Goal: Task Accomplishment & Management: Manage account settings

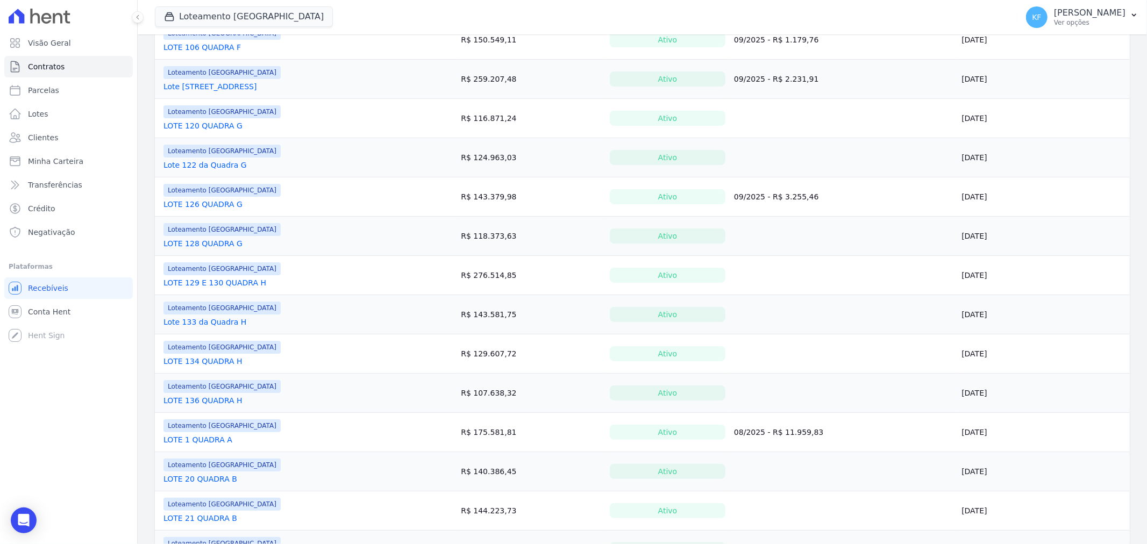
scroll to position [239, 0]
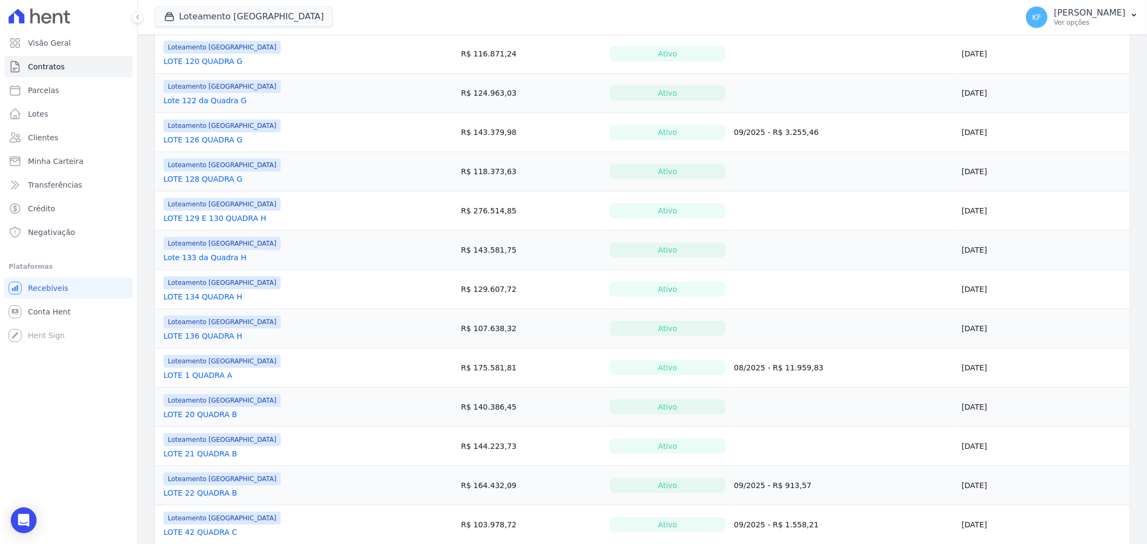
click at [216, 381] on link "LOTE 1 QUADRA A" at bounding box center [197, 375] width 69 height 11
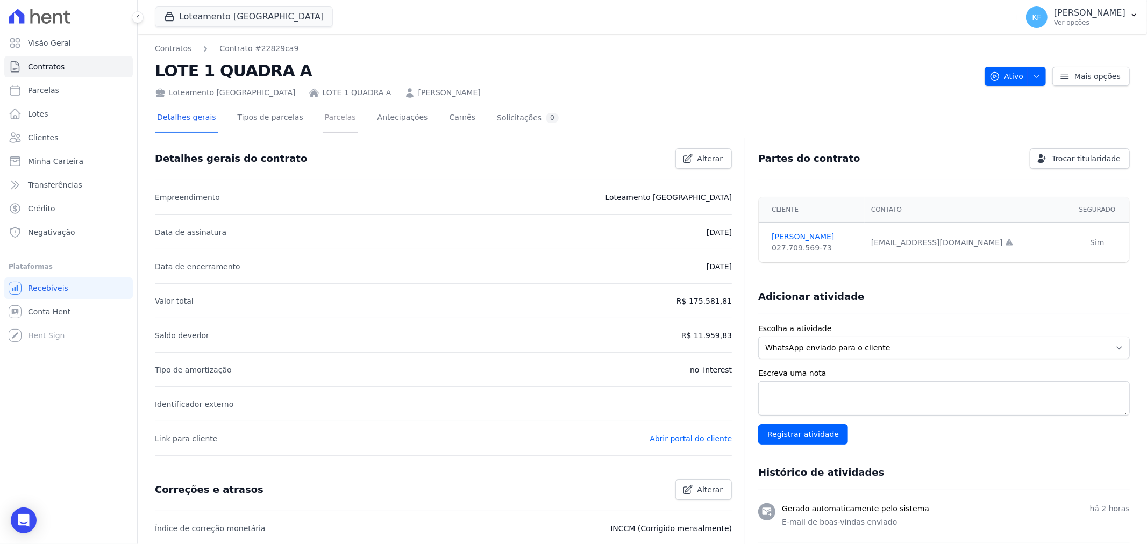
click at [329, 119] on link "Parcelas" at bounding box center [340, 118] width 35 height 29
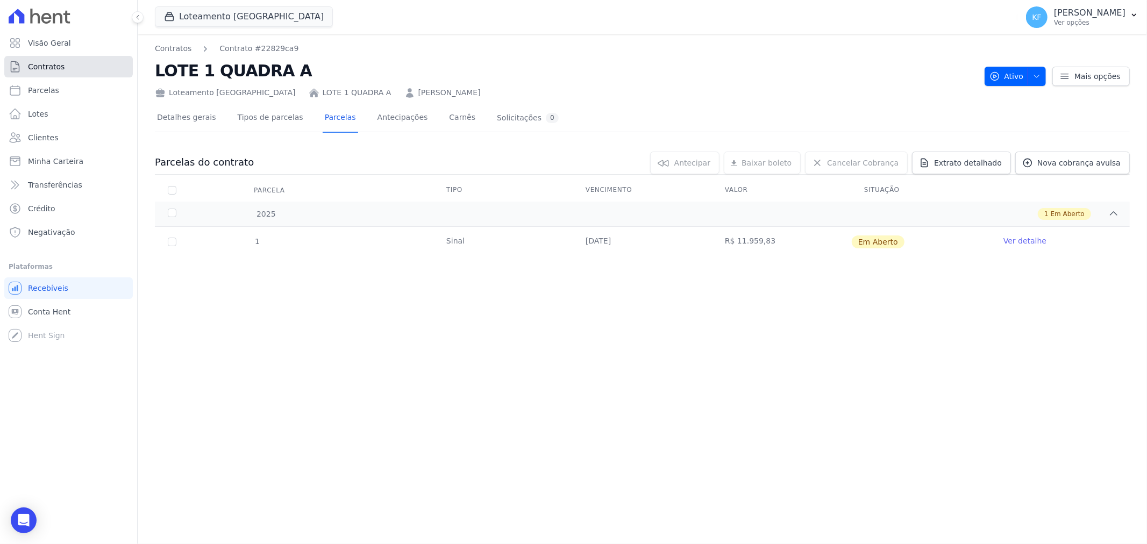
click at [54, 70] on span "Contratos" at bounding box center [46, 66] width 37 height 11
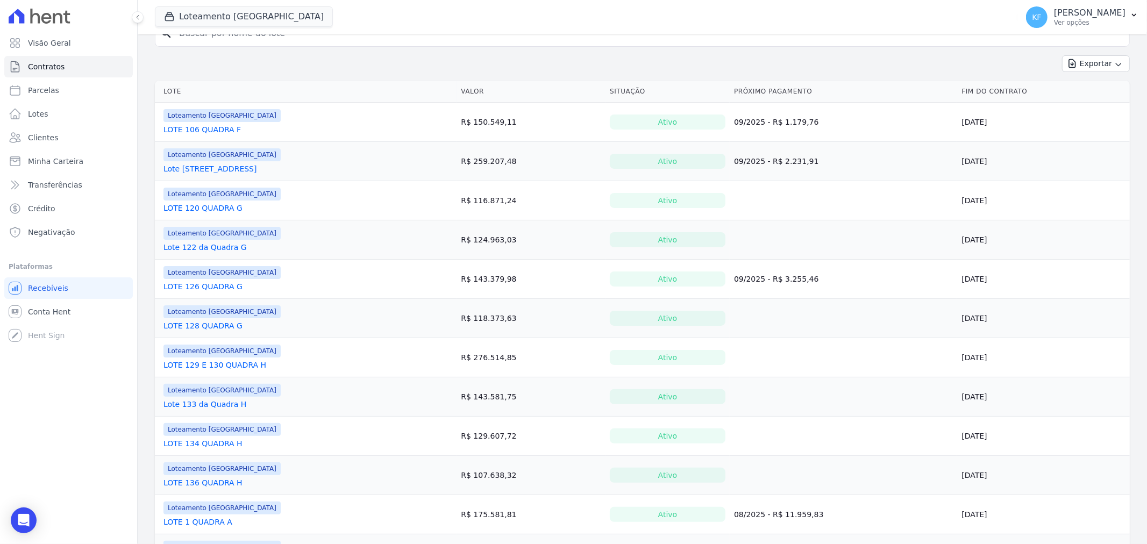
scroll to position [179, 0]
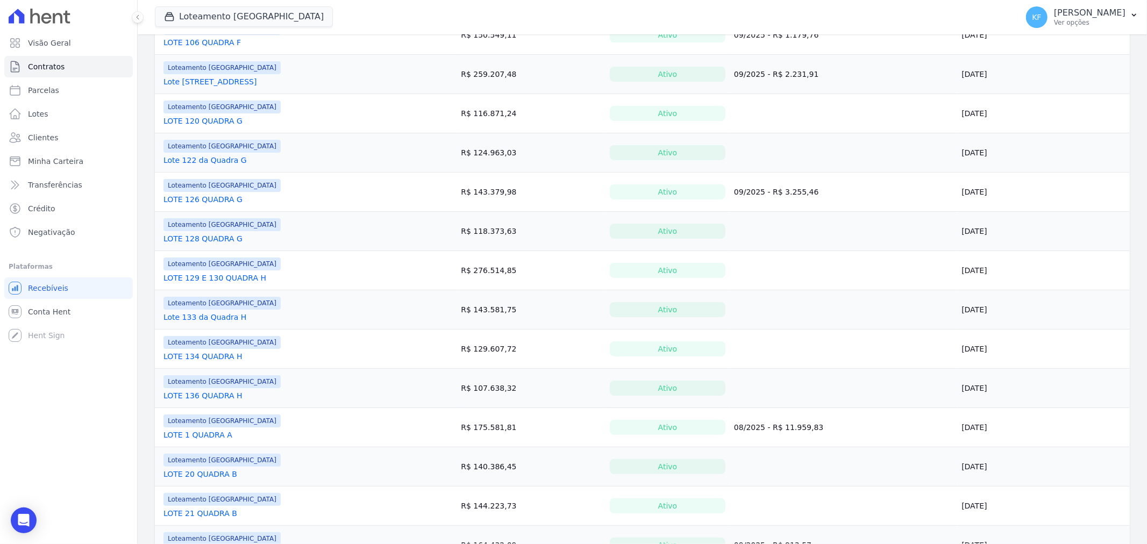
click at [217, 437] on link "LOTE 1 QUADRA A" at bounding box center [197, 435] width 69 height 11
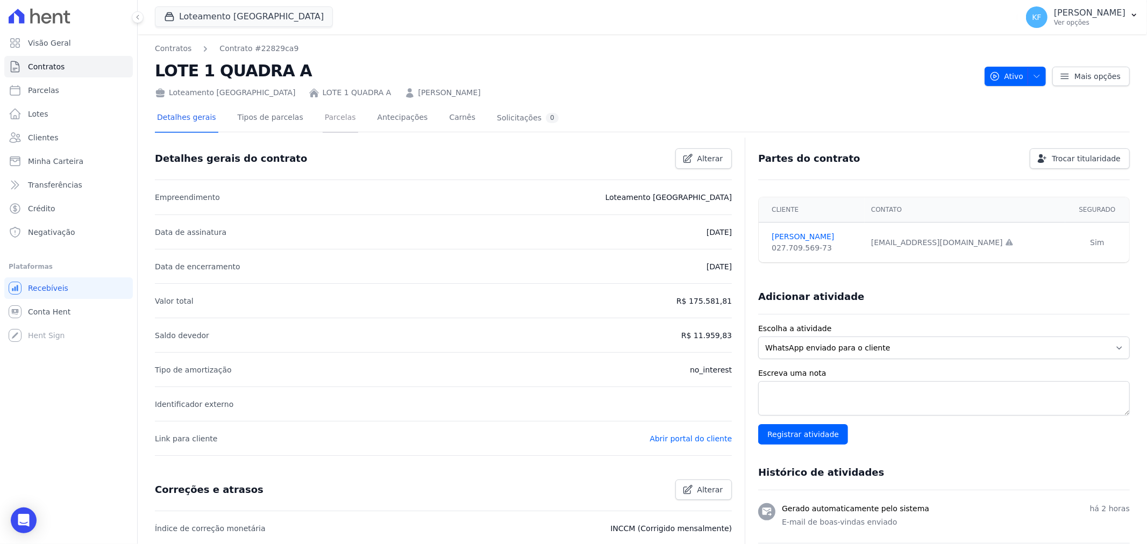
click at [325, 118] on link "Parcelas" at bounding box center [340, 118] width 35 height 29
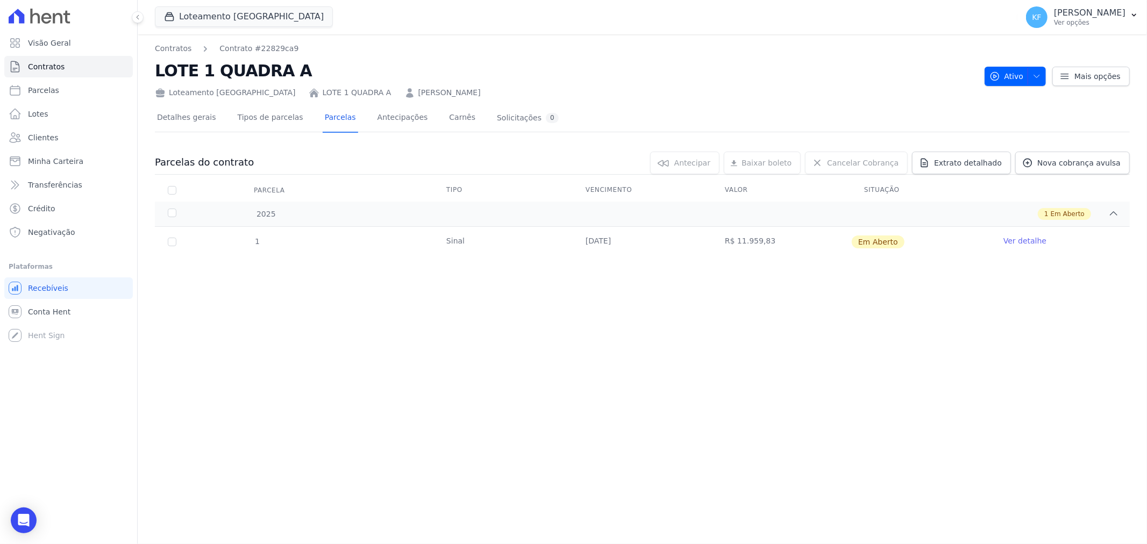
click at [1021, 242] on link "Ver detalhe" at bounding box center [1024, 241] width 43 height 11
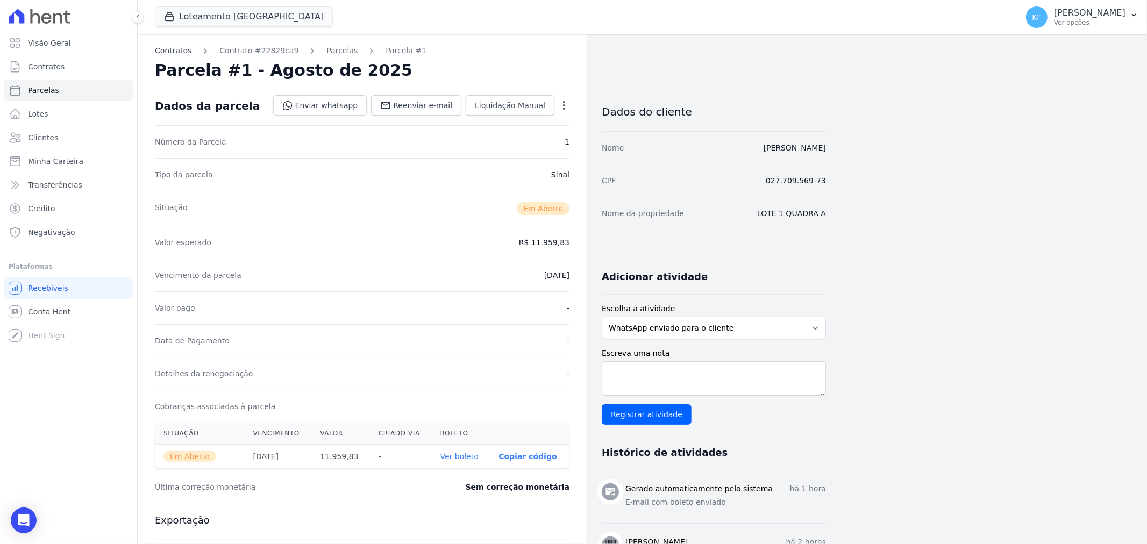
click at [186, 54] on link "Contratos" at bounding box center [173, 50] width 37 height 11
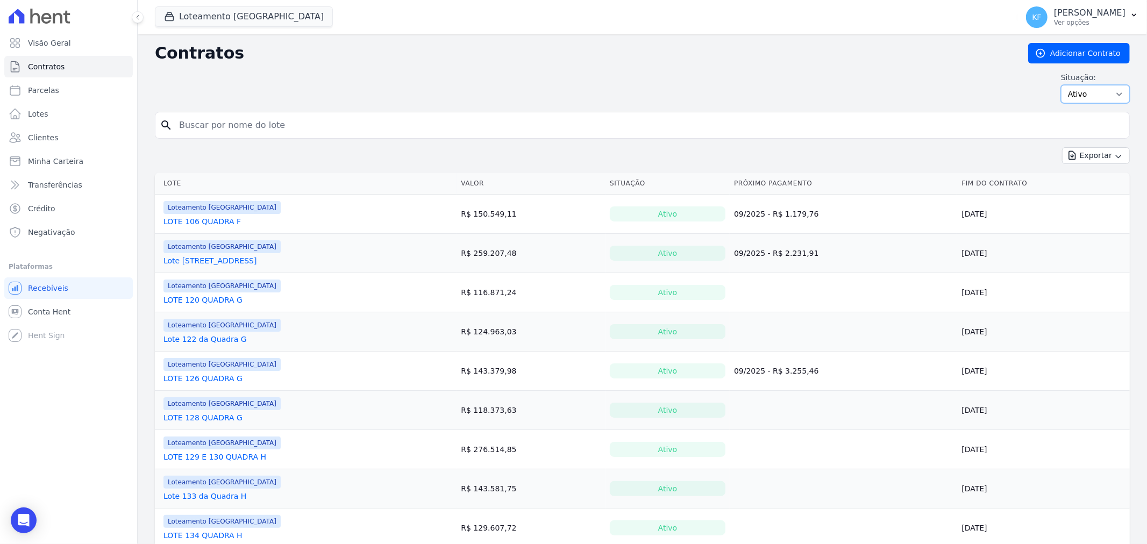
click at [1115, 94] on select "Ativo Todos Pausado Distratado Rascunho Expirado Encerrado" at bounding box center [1095, 94] width 69 height 18
click at [942, 92] on div "Situação: Ativo Todos Pausado Distratado Rascunho Expirado Encerrado" at bounding box center [642, 87] width 975 height 31
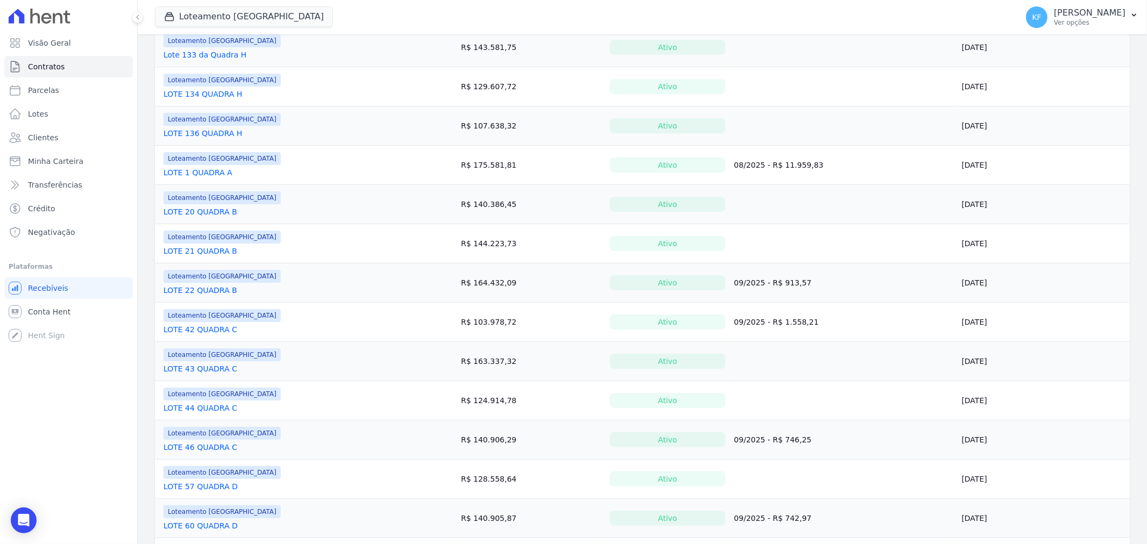
scroll to position [382, 0]
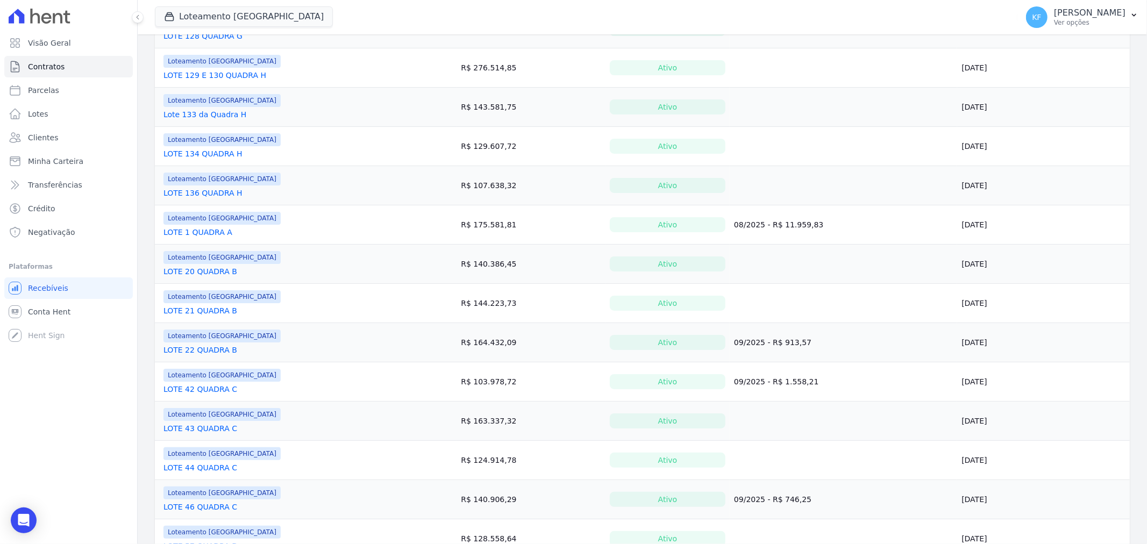
click at [209, 233] on link "LOTE 1 QUADRA A" at bounding box center [197, 232] width 69 height 11
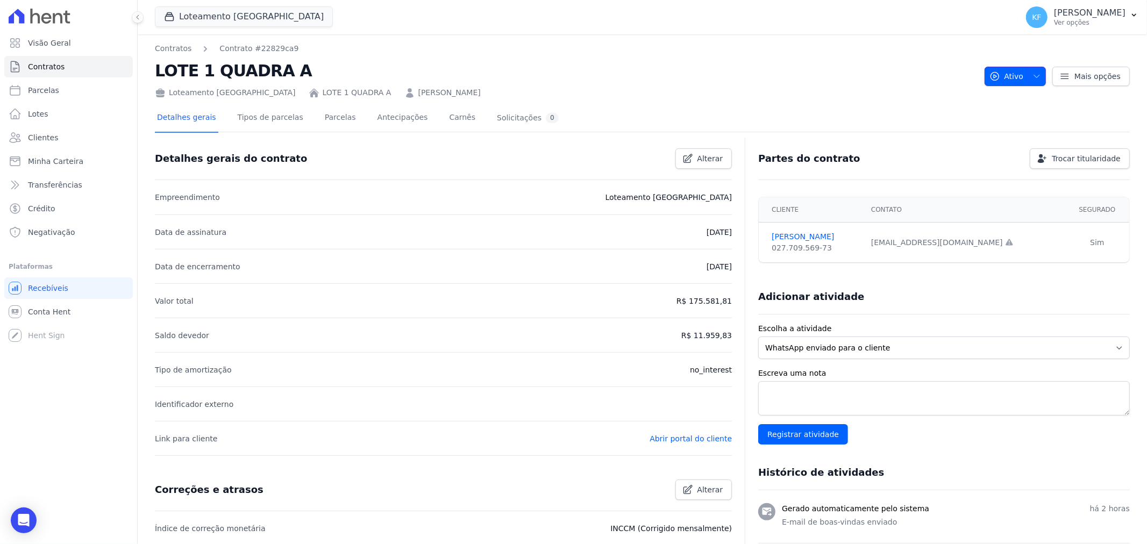
click at [1029, 81] on span "button" at bounding box center [1034, 76] width 13 height 17
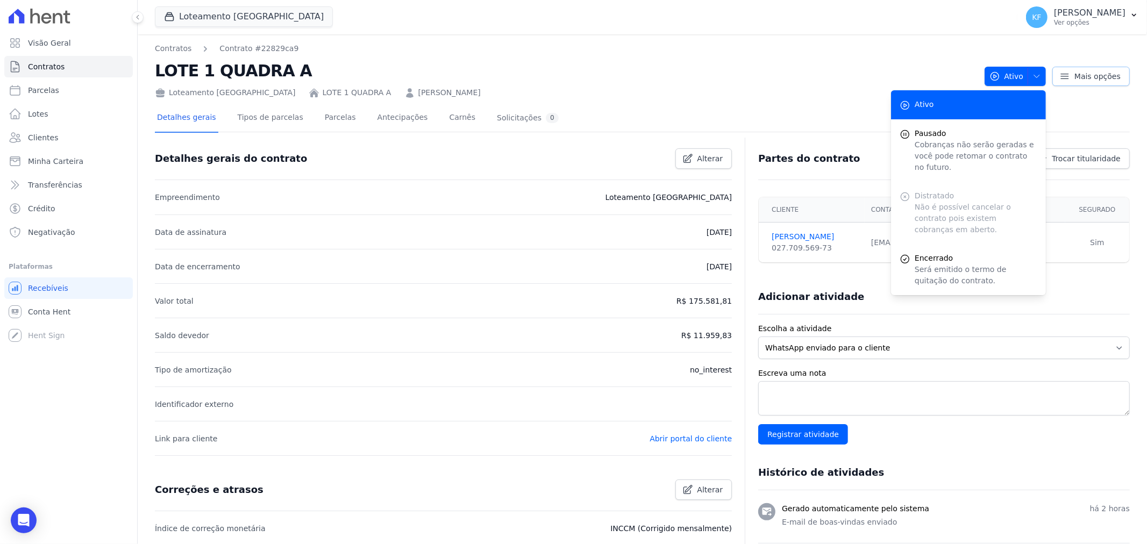
click at [1110, 77] on span "Mais opções" at bounding box center [1097, 76] width 46 height 11
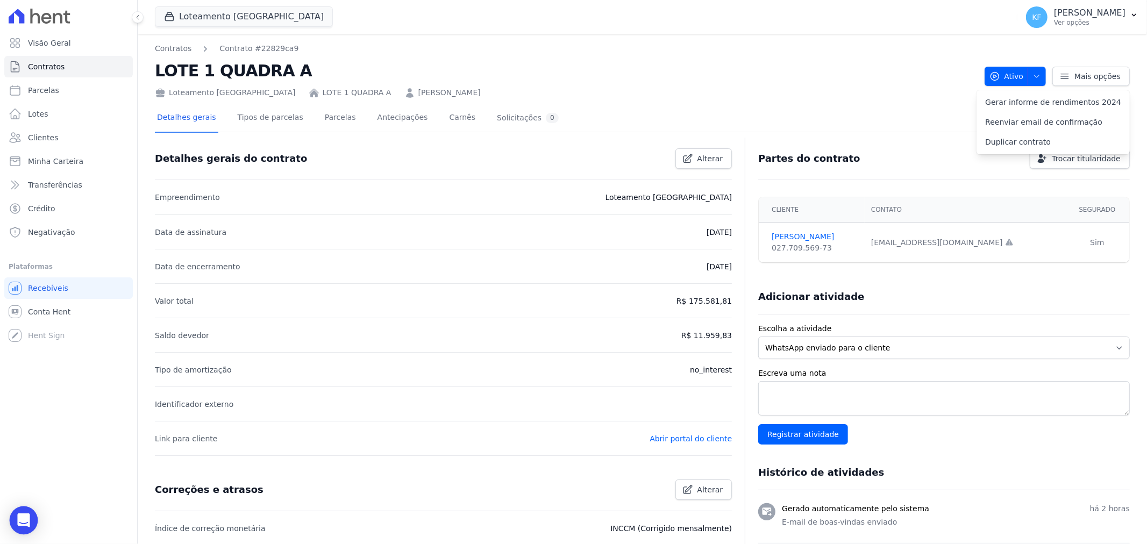
click at [31, 514] on div "Open Intercom Messenger" at bounding box center [24, 521] width 29 height 29
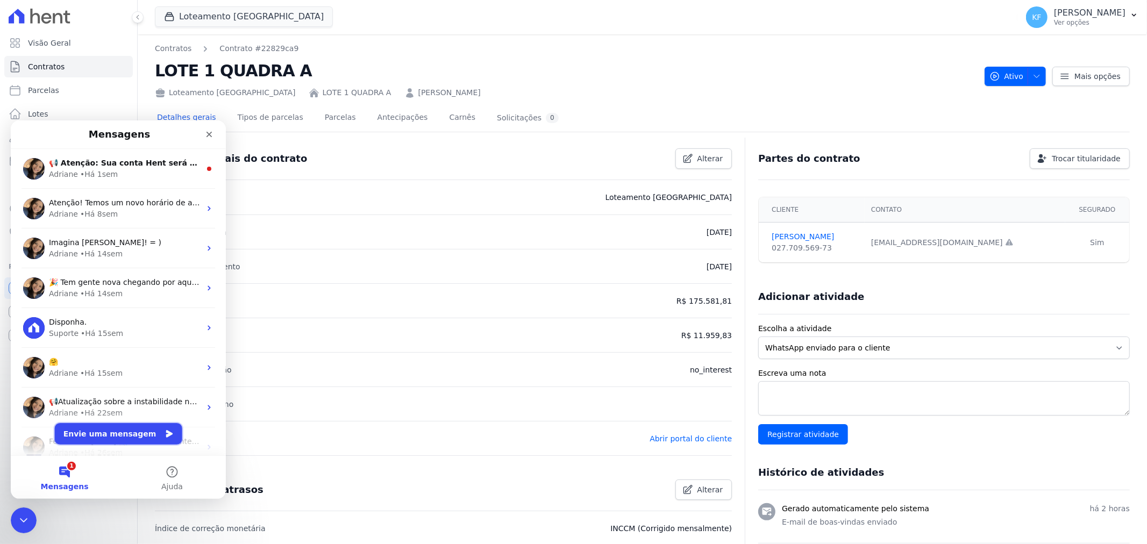
click at [103, 433] on button "Envie uma mensagem" at bounding box center [118, 434] width 127 height 22
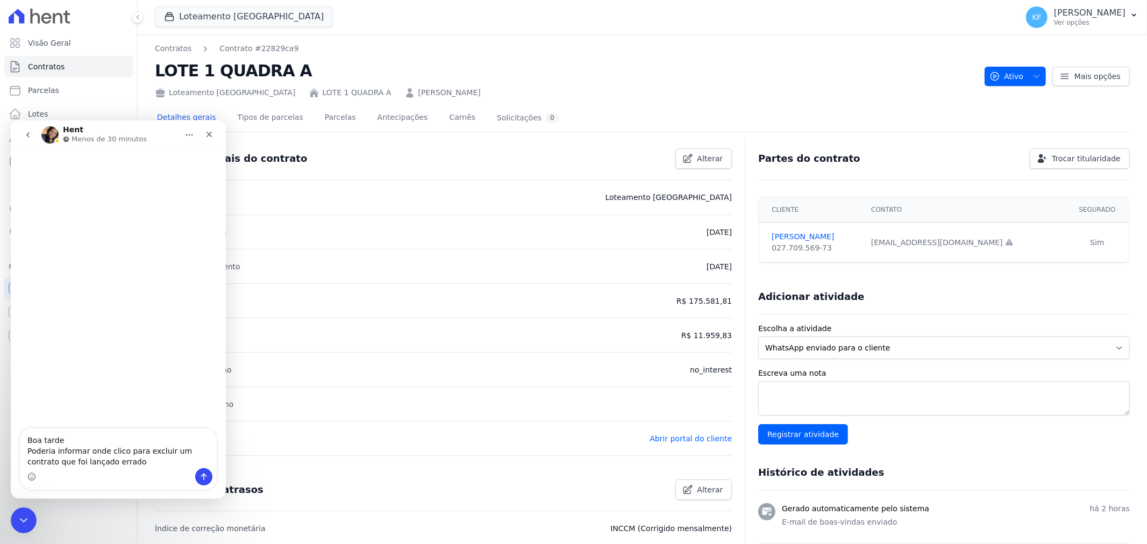
type textarea "Boa tarde Poderia informar onde clico para excluir um contrato que foi lançado …"
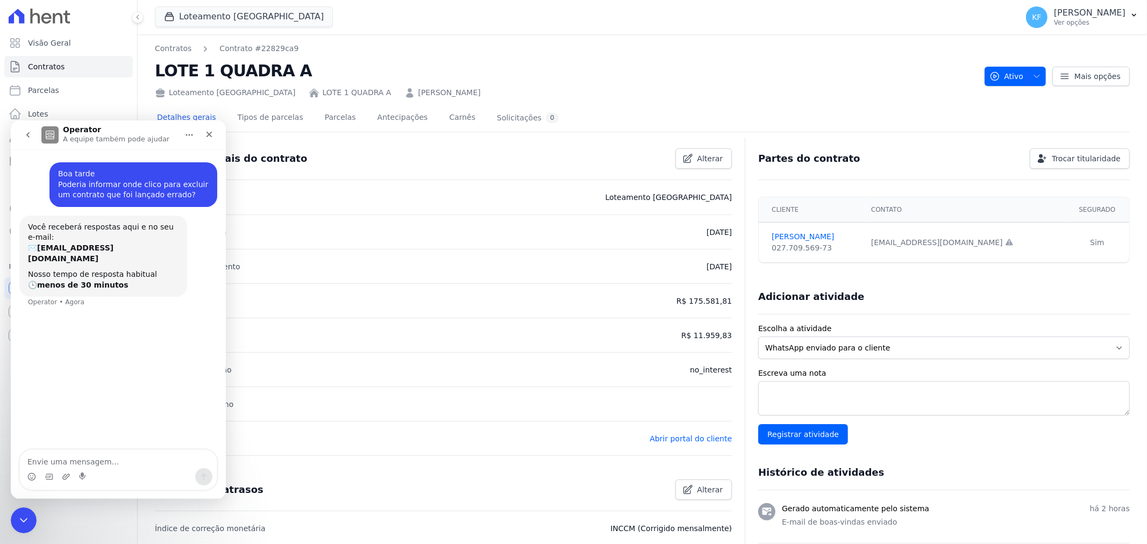
click at [761, 63] on h2 "LOTE 1 QUADRA A" at bounding box center [565, 71] width 821 height 24
click at [206, 138] on icon "Fechar" at bounding box center [209, 134] width 9 height 9
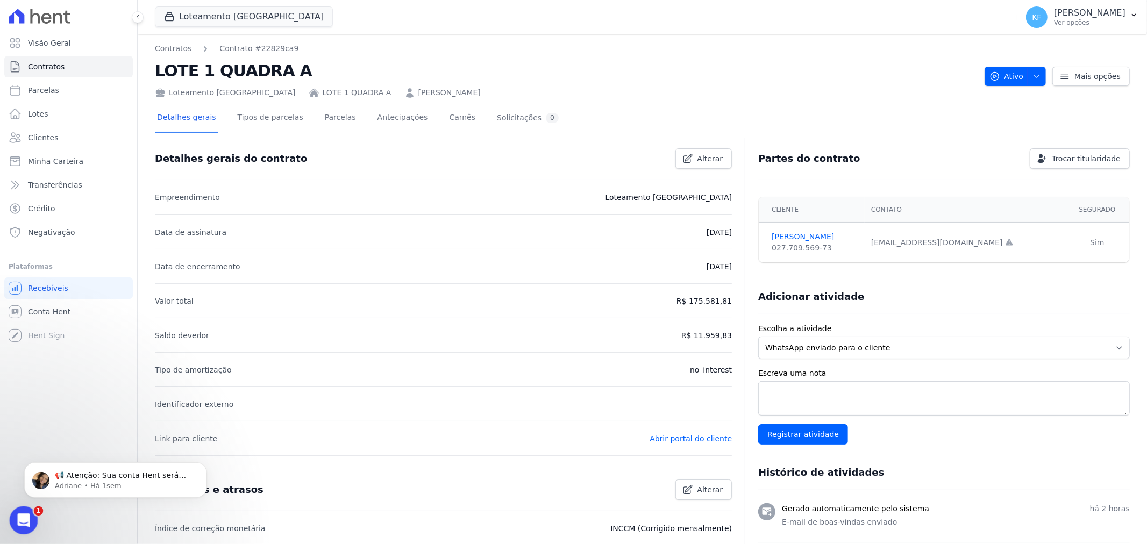
click at [17, 524] on div "Abertura do Messenger da Intercom" at bounding box center [21, 518] width 35 height 35
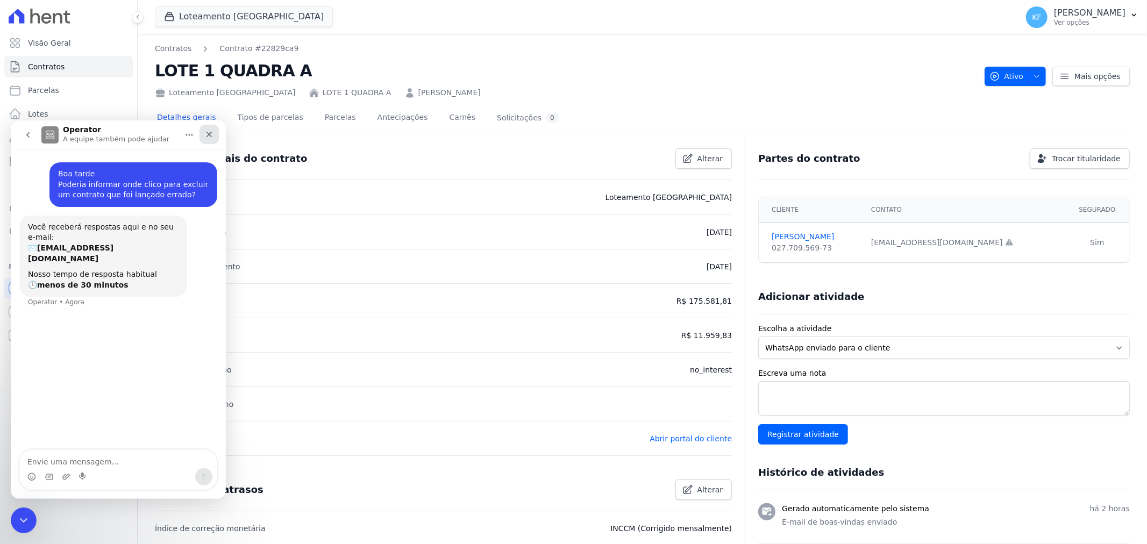
click at [212, 137] on icon "Fechar" at bounding box center [209, 134] width 9 height 9
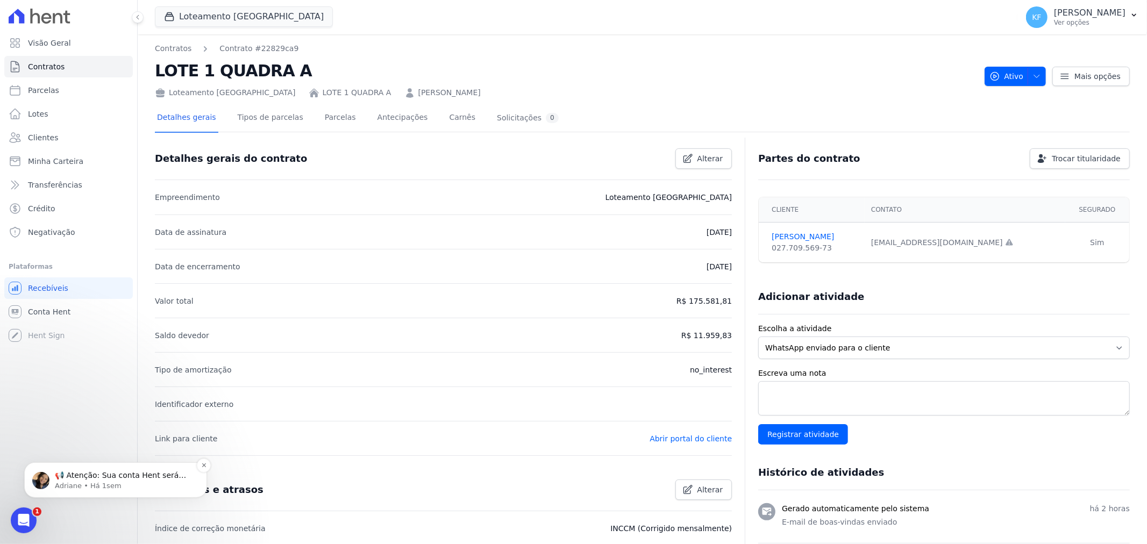
click at [77, 487] on p "Adriane • Há 1sem" at bounding box center [124, 486] width 139 height 10
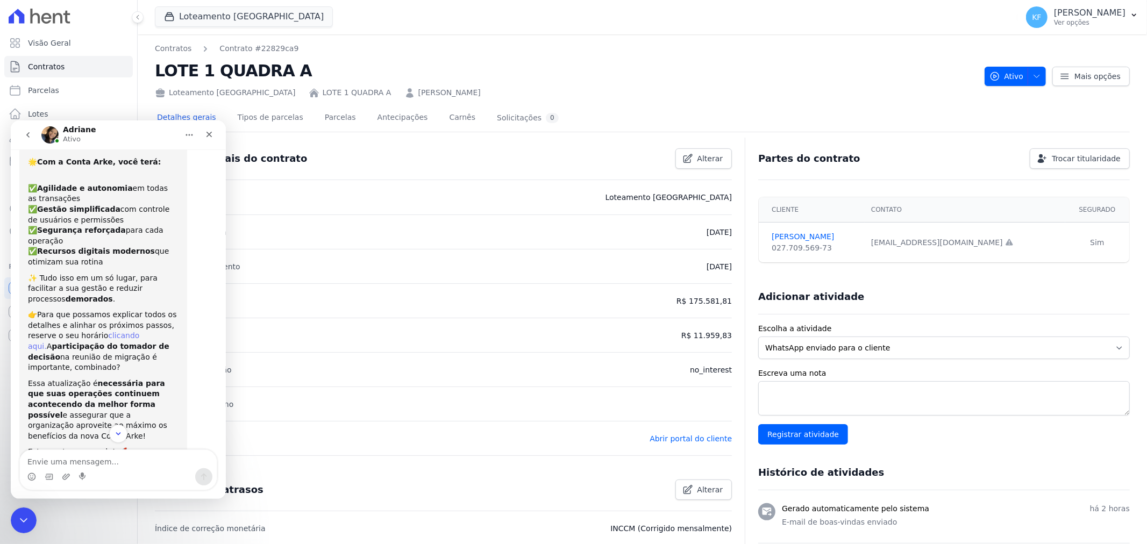
scroll to position [90, 0]
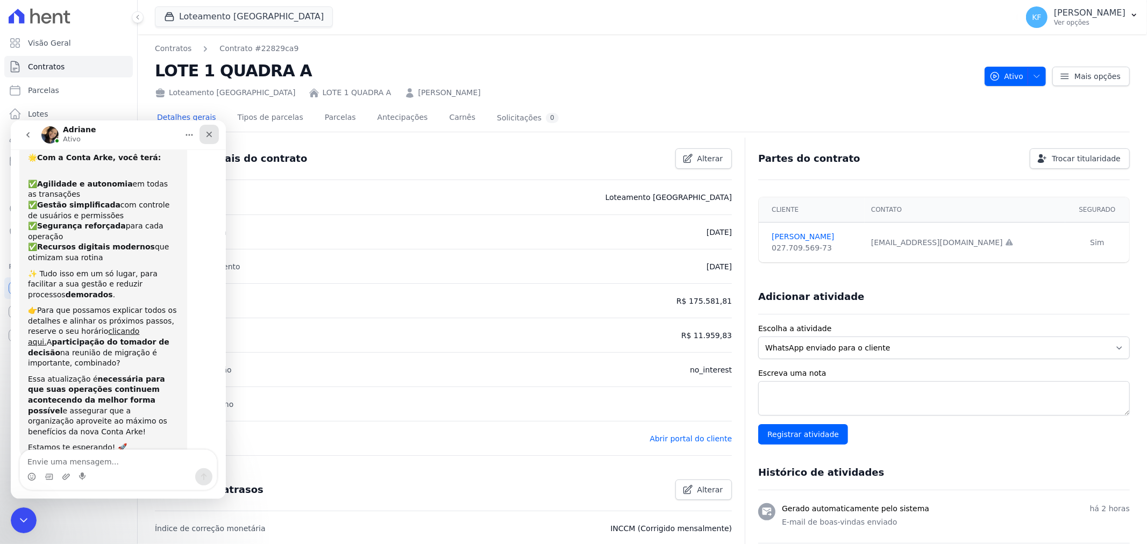
drag, startPoint x: 214, startPoint y: 130, endPoint x: 319, endPoint y: 368, distance: 260.3
click at [214, 130] on div "Fechar" at bounding box center [209, 133] width 19 height 19
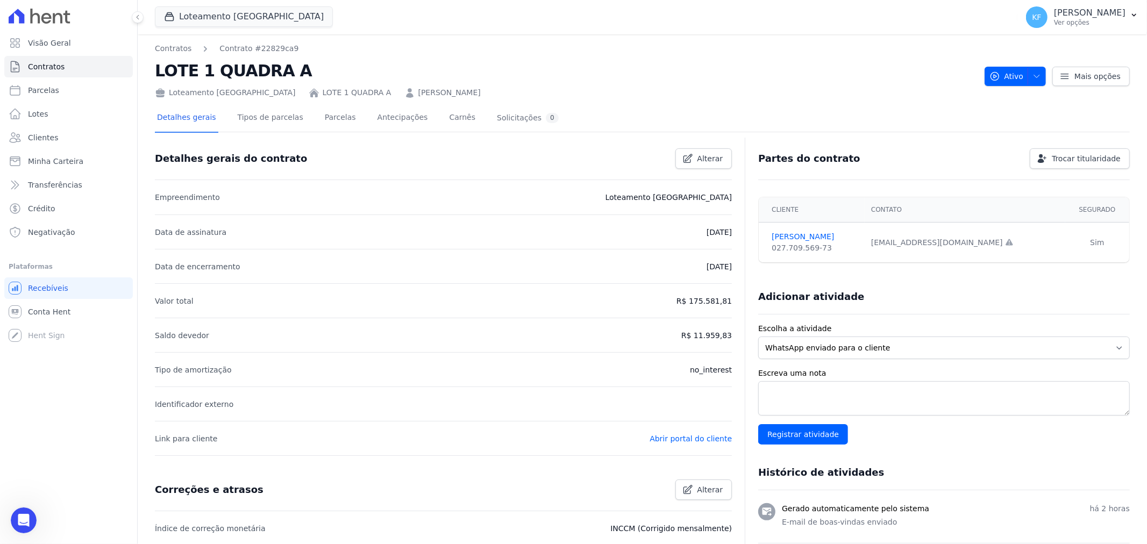
click at [30, 507] on div "Visão Geral Contratos [GEOGRAPHIC_DATA] Lotes Clientes Minha Carteira Transferê…" at bounding box center [68, 272] width 137 height 544
click at [29, 512] on div "Abertura do Messenger da Intercom" at bounding box center [21, 518] width 35 height 35
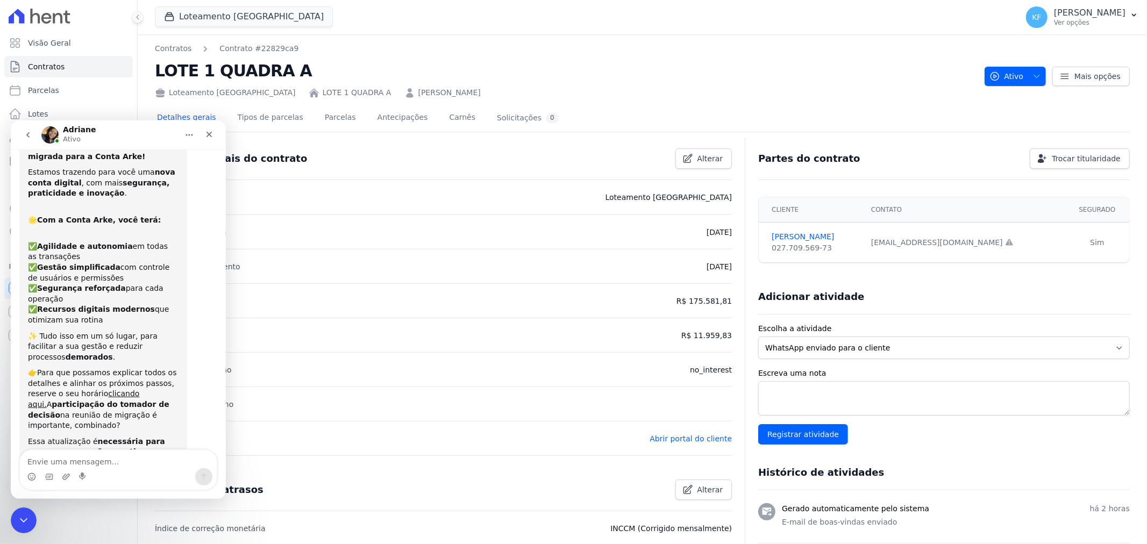
scroll to position [0, 0]
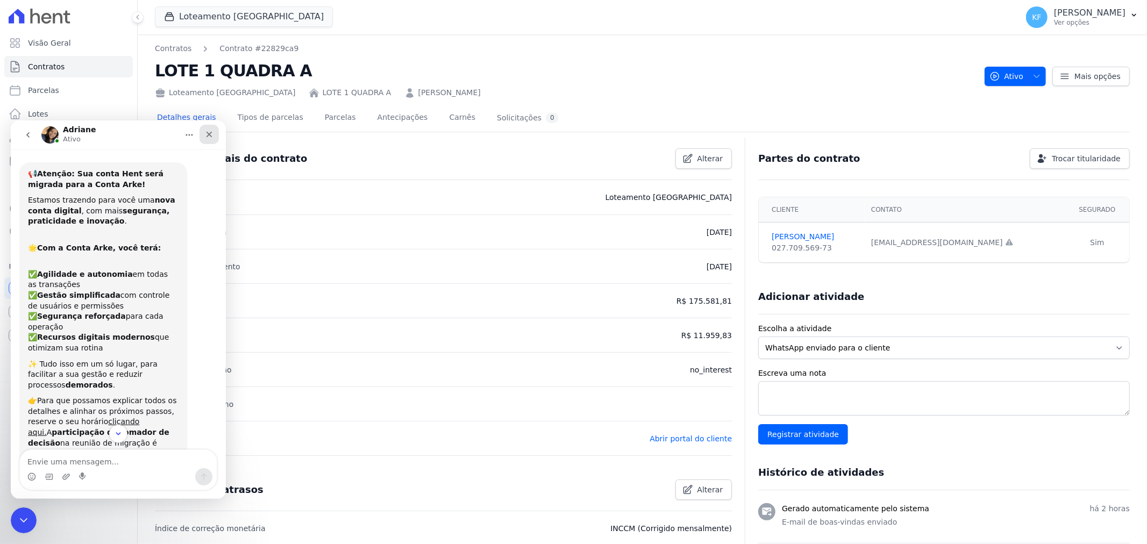
click at [213, 136] on icon "Fechar" at bounding box center [209, 134] width 9 height 9
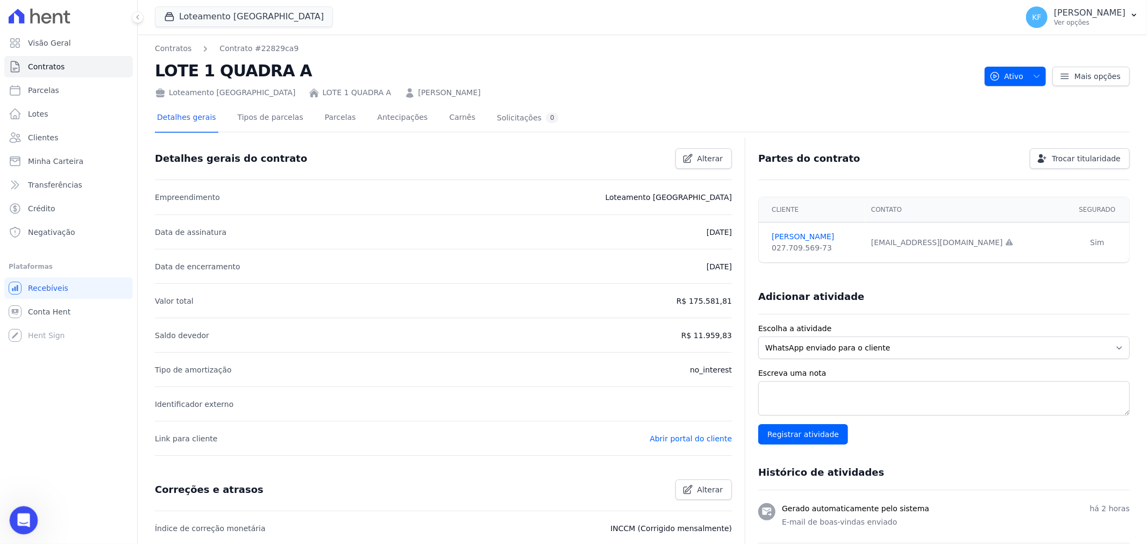
click at [19, 518] on icon "Abertura do Messenger da Intercom" at bounding box center [22, 519] width 18 height 18
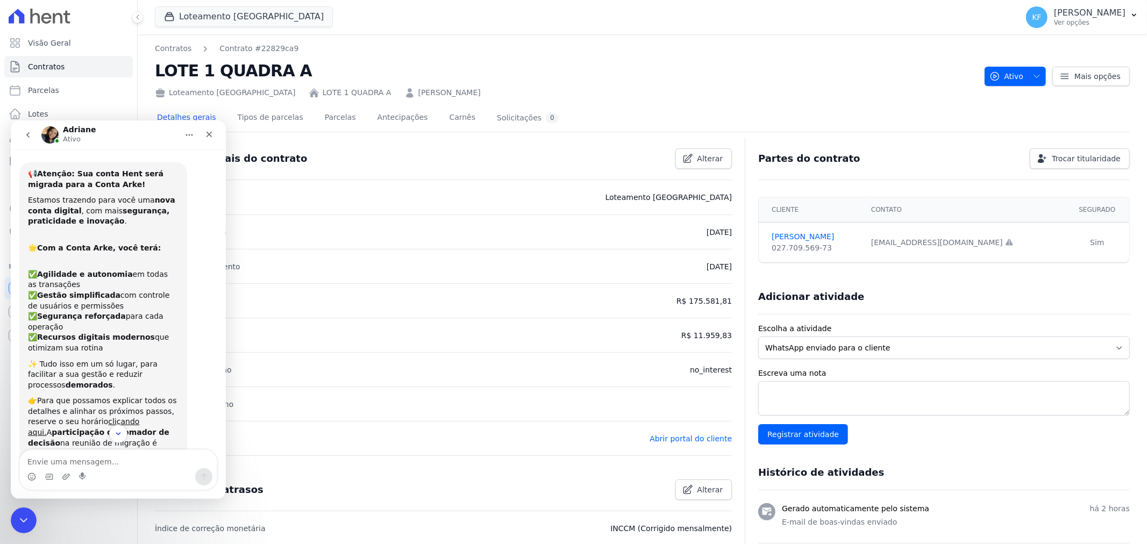
click at [195, 132] on button "Início" at bounding box center [189, 134] width 20 height 20
click at [206, 133] on icon "Fechar" at bounding box center [209, 134] width 9 height 9
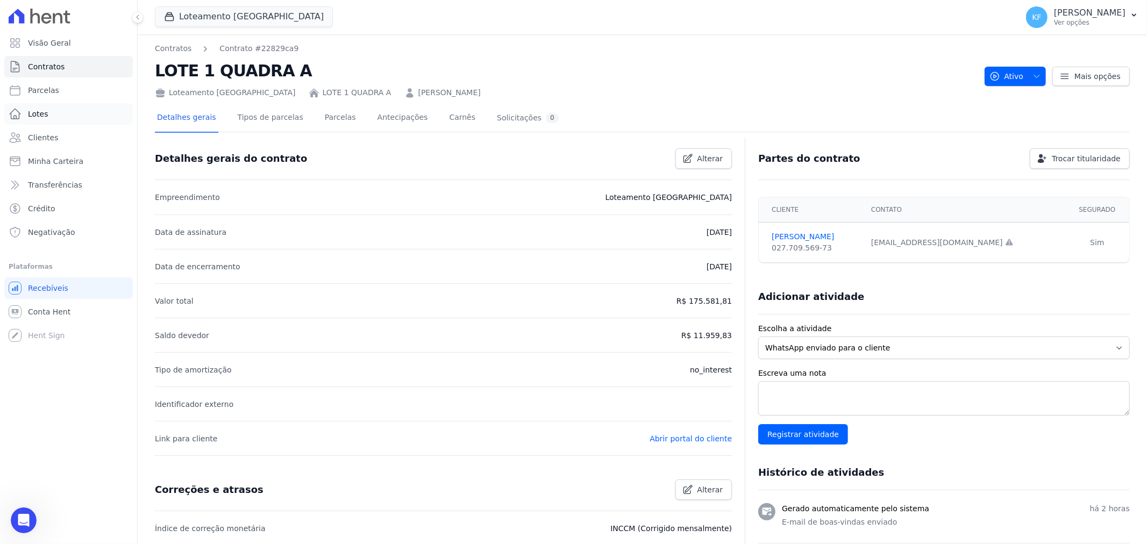
click at [56, 110] on link "Lotes" at bounding box center [68, 114] width 129 height 22
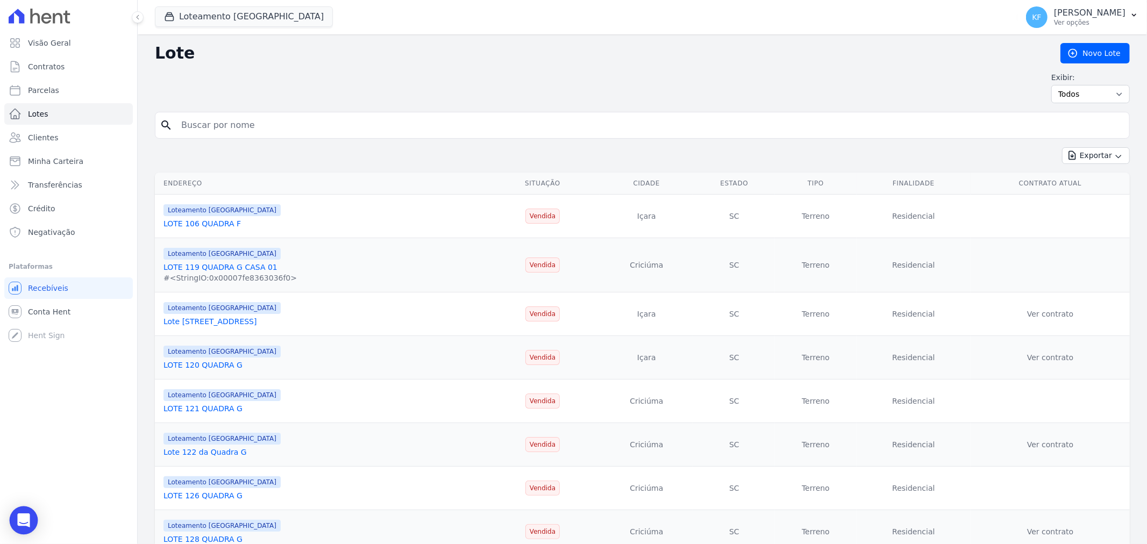
click at [23, 512] on div "Open Intercom Messenger" at bounding box center [24, 521] width 29 height 29
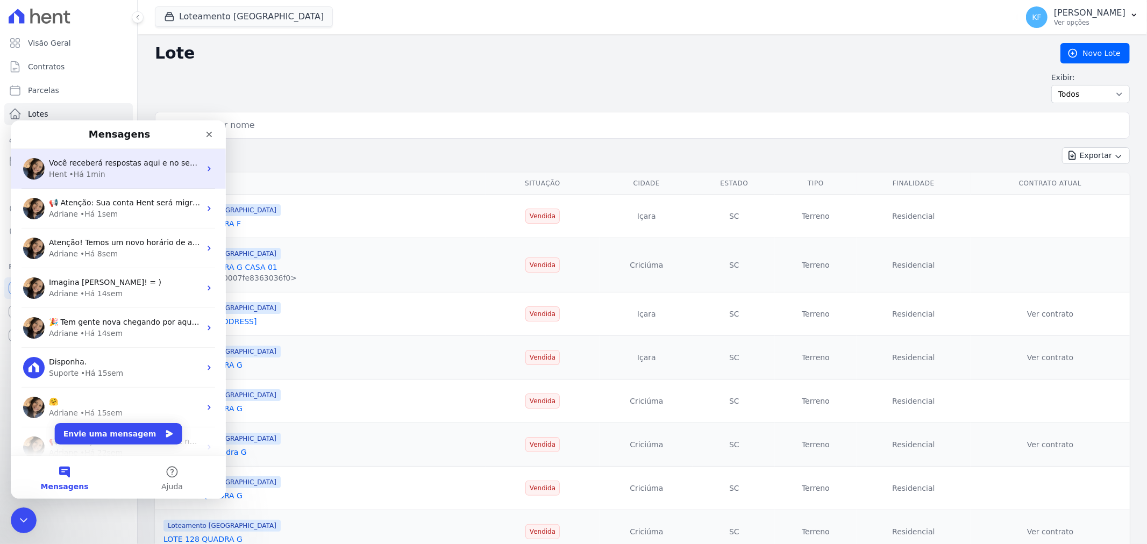
click at [174, 166] on span "Você receberá respostas aqui e no seu e-mail: ✉️ [EMAIL_ADDRESS][DOMAIN_NAME] N…" at bounding box center [322, 162] width 547 height 9
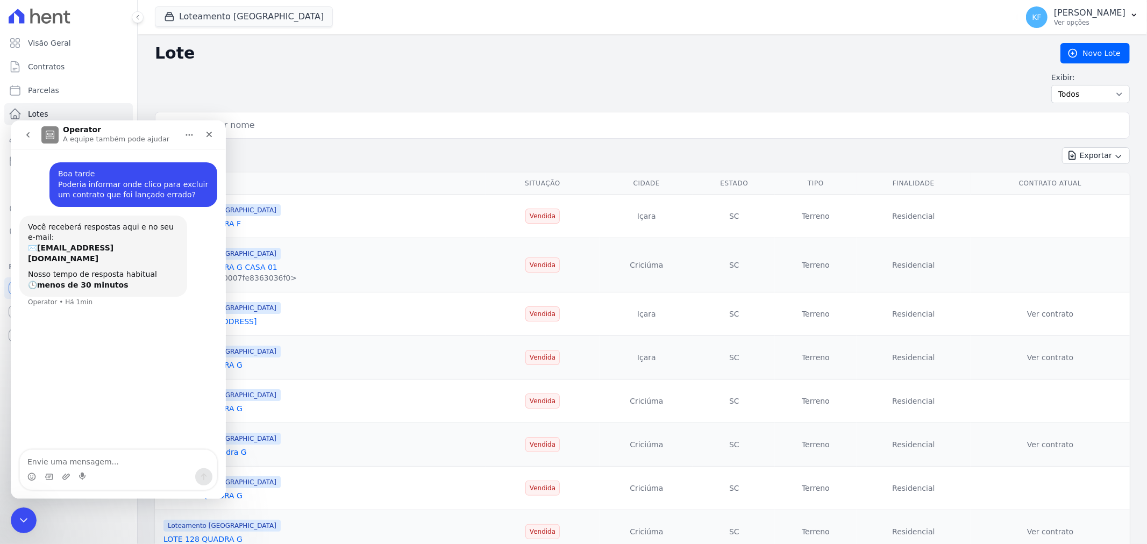
click at [291, 93] on div "Exibir: Todos Disponíveis Vendidas Reservadas Indisponíveis" at bounding box center [642, 87] width 975 height 31
click at [207, 131] on icon "Fechar" at bounding box center [209, 134] width 9 height 9
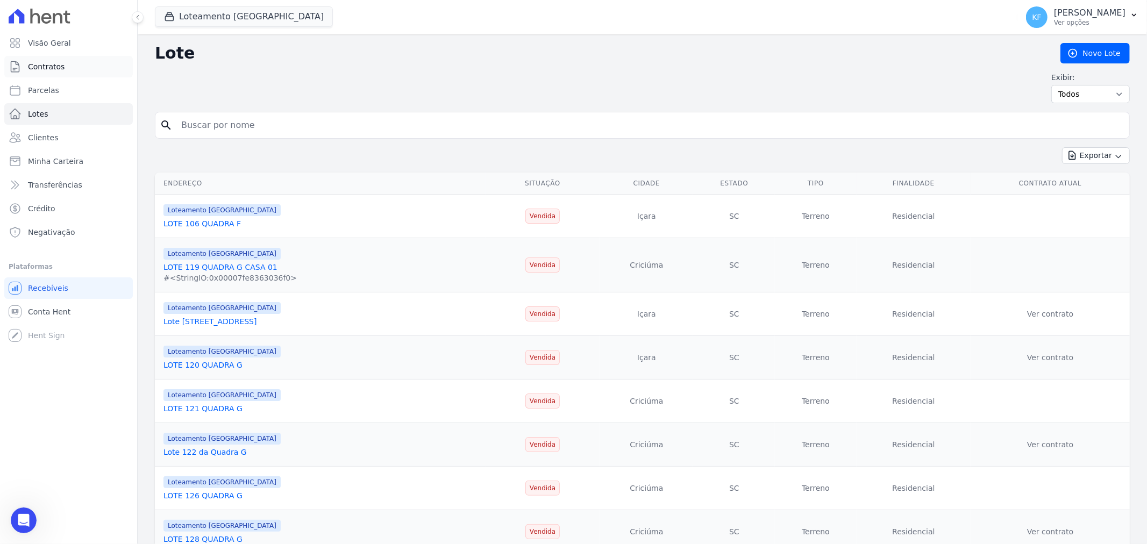
click at [41, 68] on span "Contratos" at bounding box center [46, 66] width 37 height 11
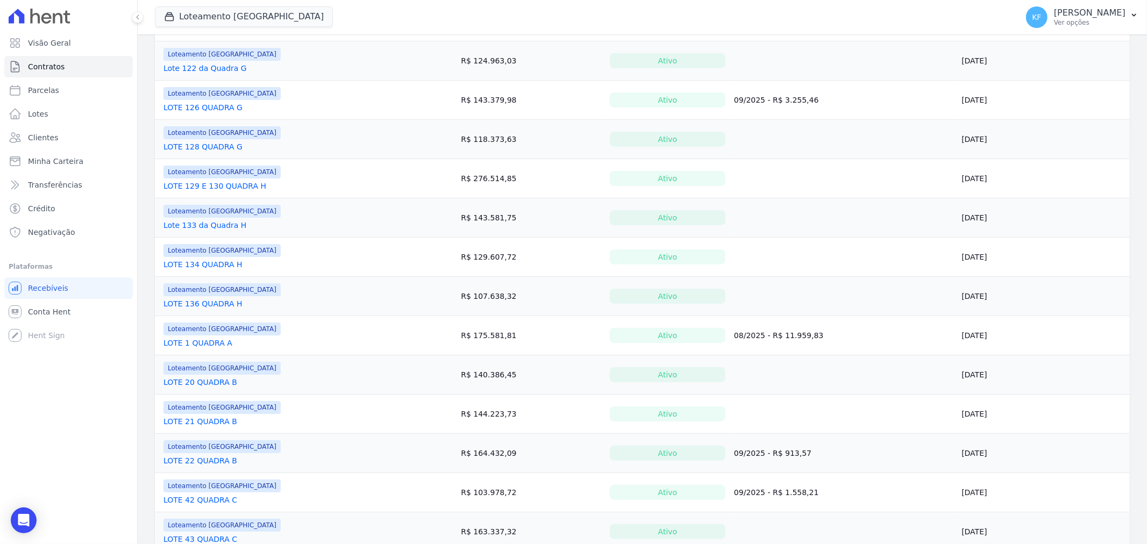
scroll to position [239, 0]
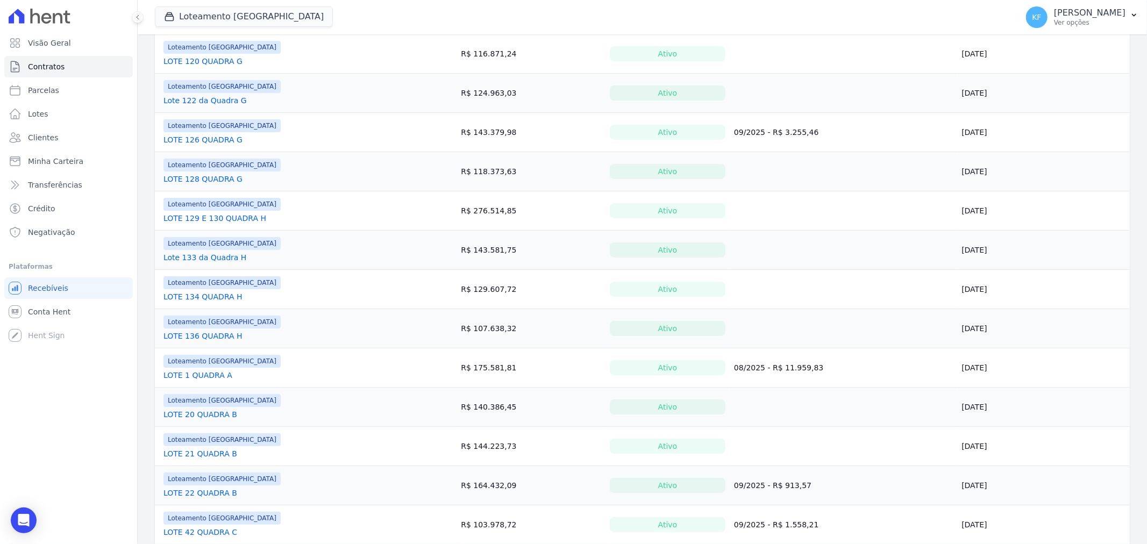
click at [206, 375] on link "LOTE 1 QUADRA A" at bounding box center [197, 375] width 69 height 11
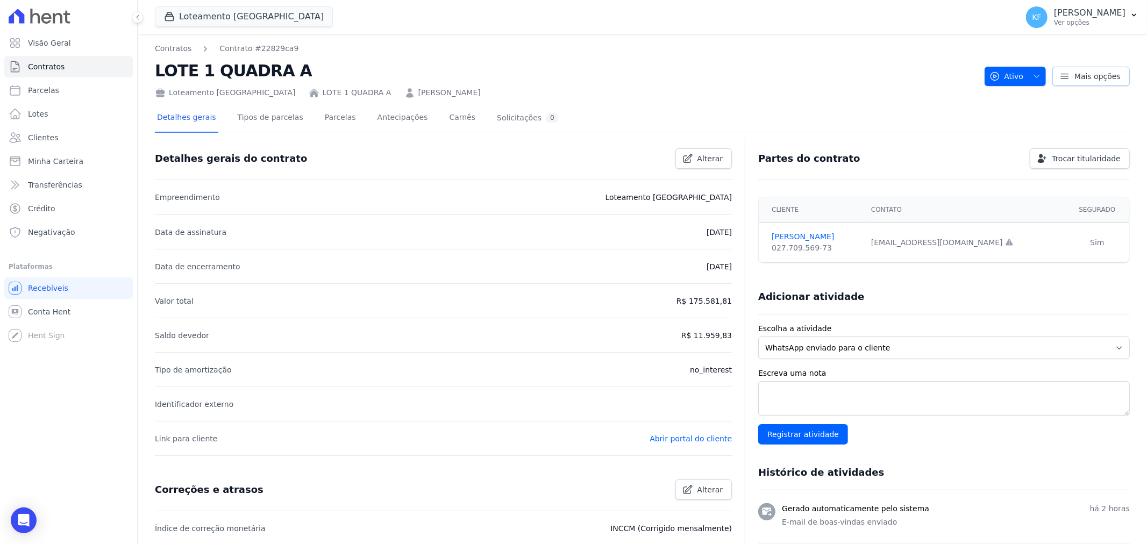
click at [1065, 74] on link "Mais opções" at bounding box center [1090, 76] width 77 height 19
click at [497, 114] on div "Solicitações 0" at bounding box center [528, 118] width 62 height 10
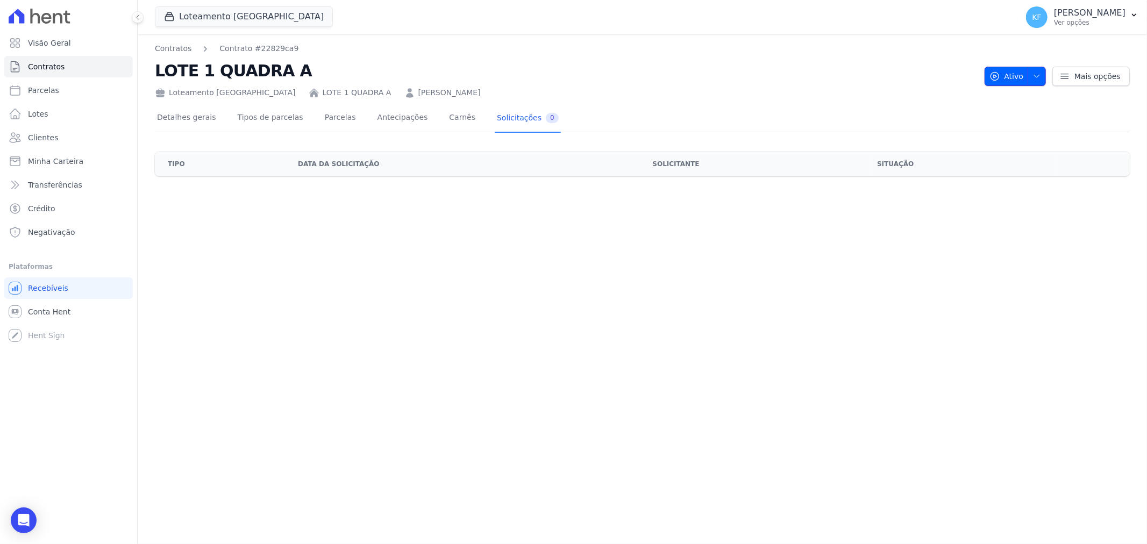
click at [1041, 77] on icon "button" at bounding box center [1036, 76] width 9 height 9
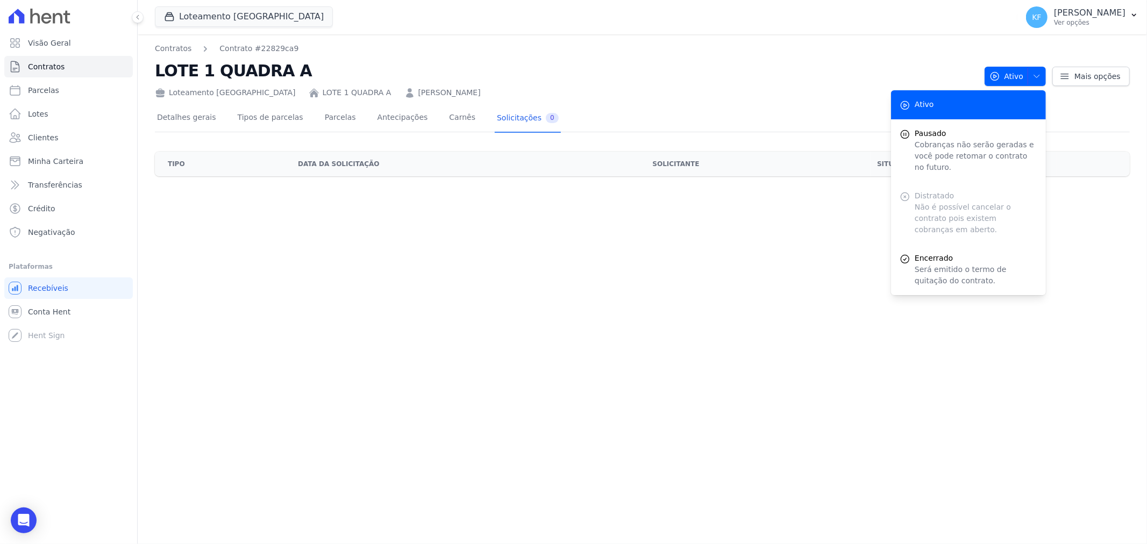
click at [723, 92] on div "Loteamento [GEOGRAPHIC_DATA] LOTE 1 QUADRA A [PERSON_NAME]" at bounding box center [565, 91] width 821 height 16
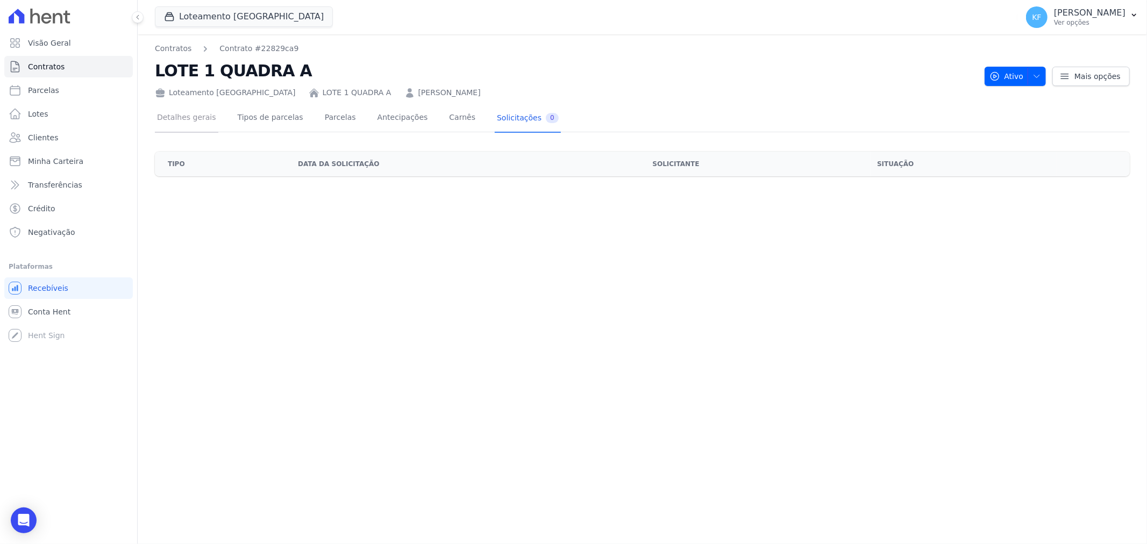
click at [190, 122] on link "Detalhes gerais" at bounding box center [186, 118] width 63 height 29
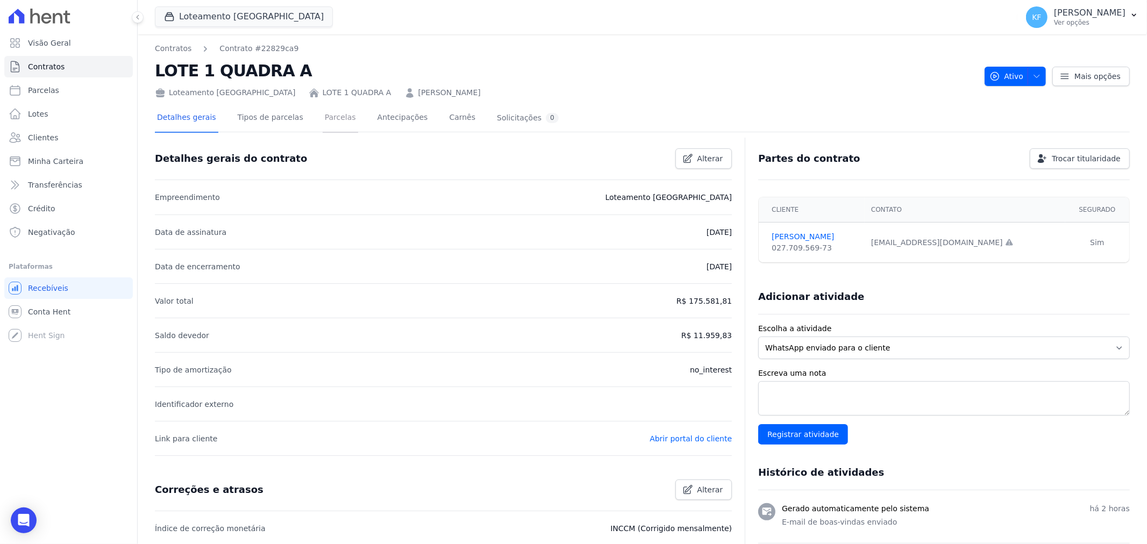
click at [336, 119] on link "Parcelas" at bounding box center [340, 118] width 35 height 29
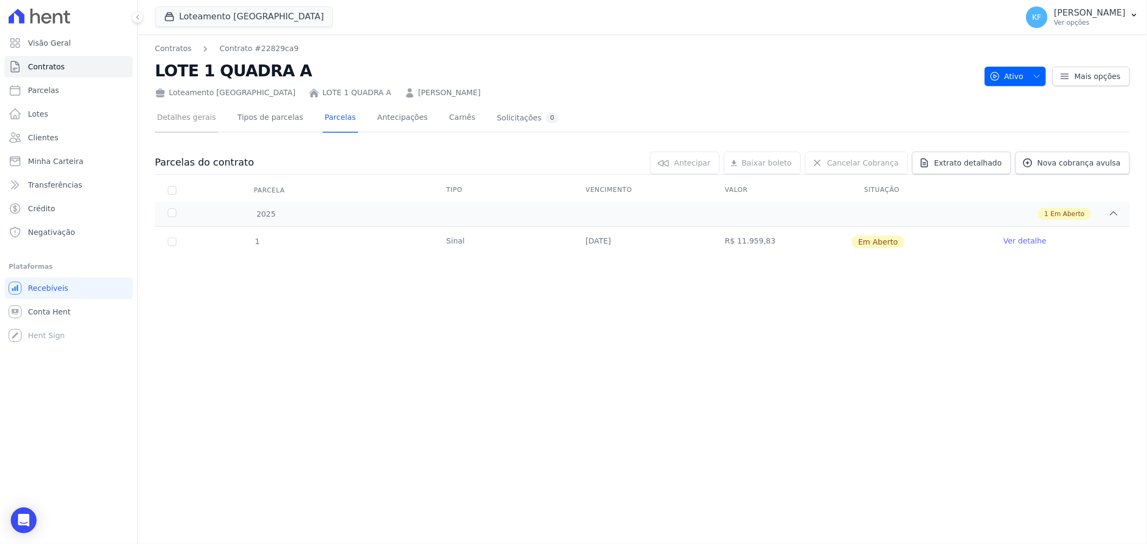
click at [192, 113] on link "Detalhes gerais" at bounding box center [186, 118] width 63 height 29
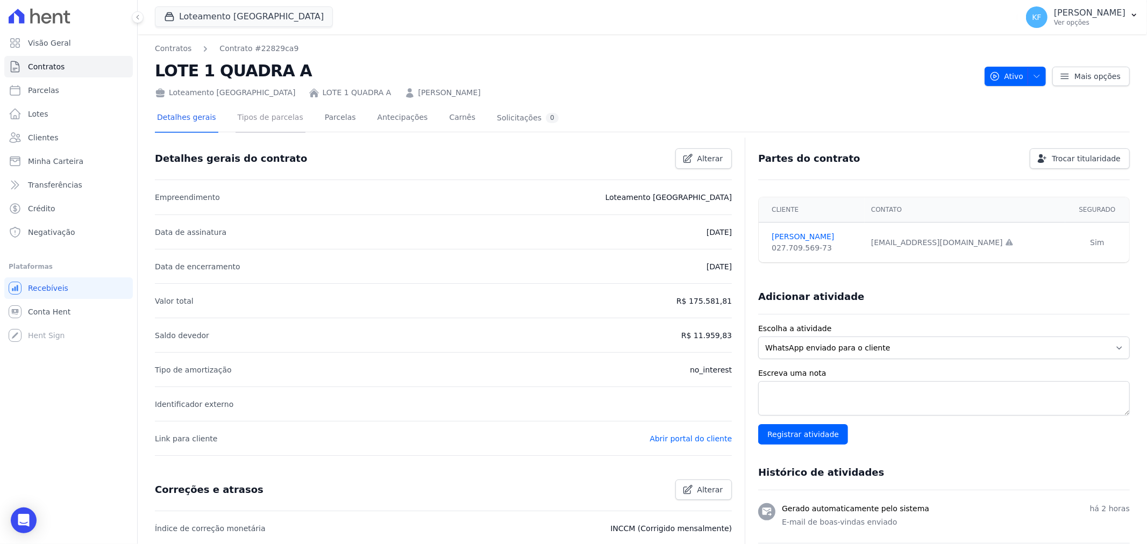
click at [267, 110] on link "Tipos de parcelas" at bounding box center [271, 118] width 70 height 29
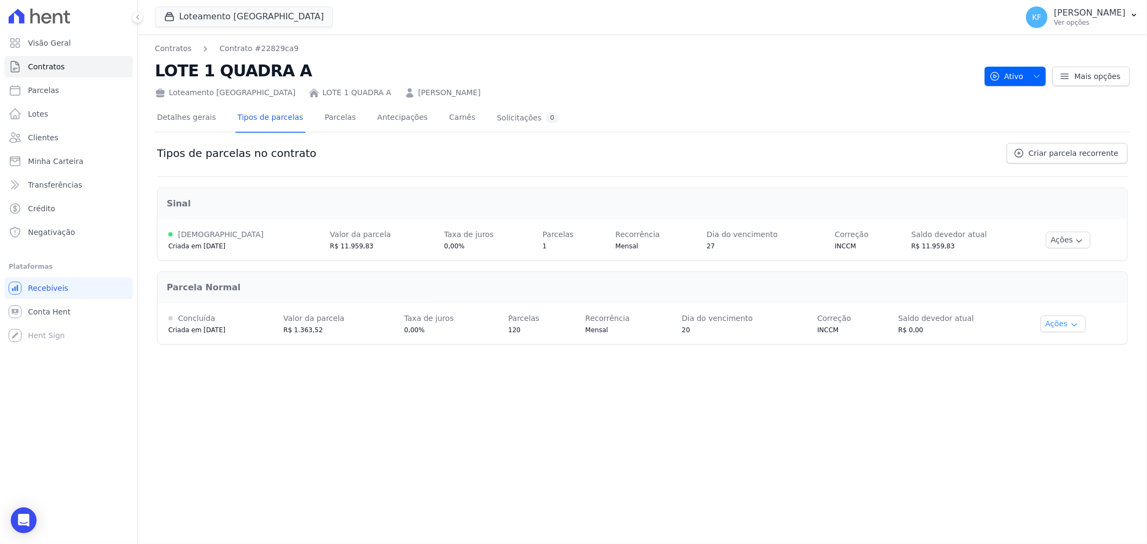
click at [1062, 330] on button "Ações" at bounding box center [1063, 324] width 45 height 17
click at [1064, 341] on span "Ver detalhes" at bounding box center [1070, 343] width 83 height 13
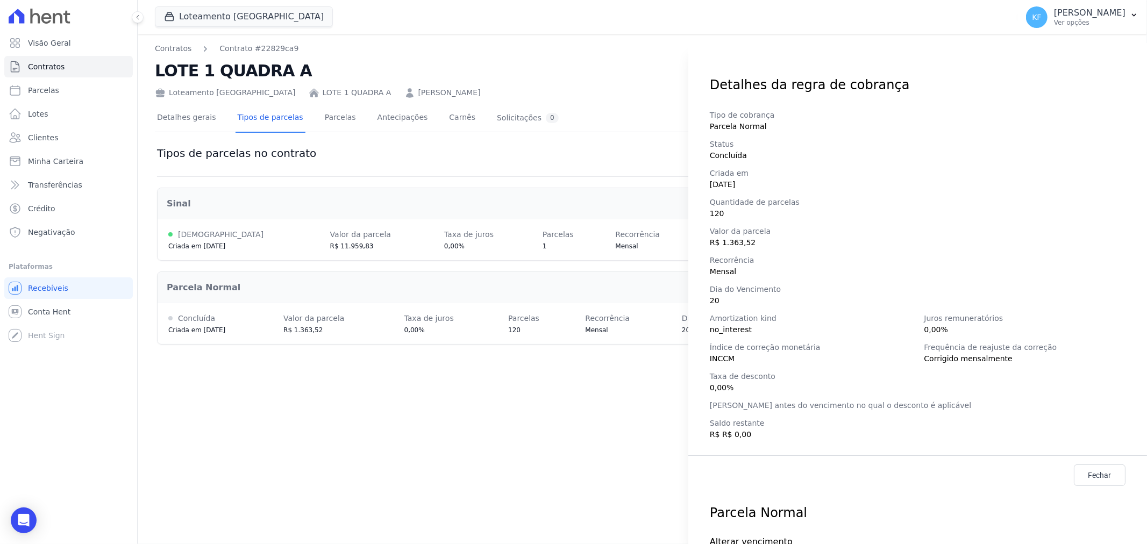
click at [686, 449] on div "Detalhes da regra de cobrança Tipo de cobrança Parcela Normal Status Concluída …" at bounding box center [573, 272] width 1147 height 544
click at [433, 417] on div "Detalhes da regra de cobrança Tipo de cobrança Parcela Normal Status Concluída …" at bounding box center [573, 272] width 1147 height 544
click at [19, 523] on icon "Open Intercom Messenger" at bounding box center [23, 521] width 12 height 14
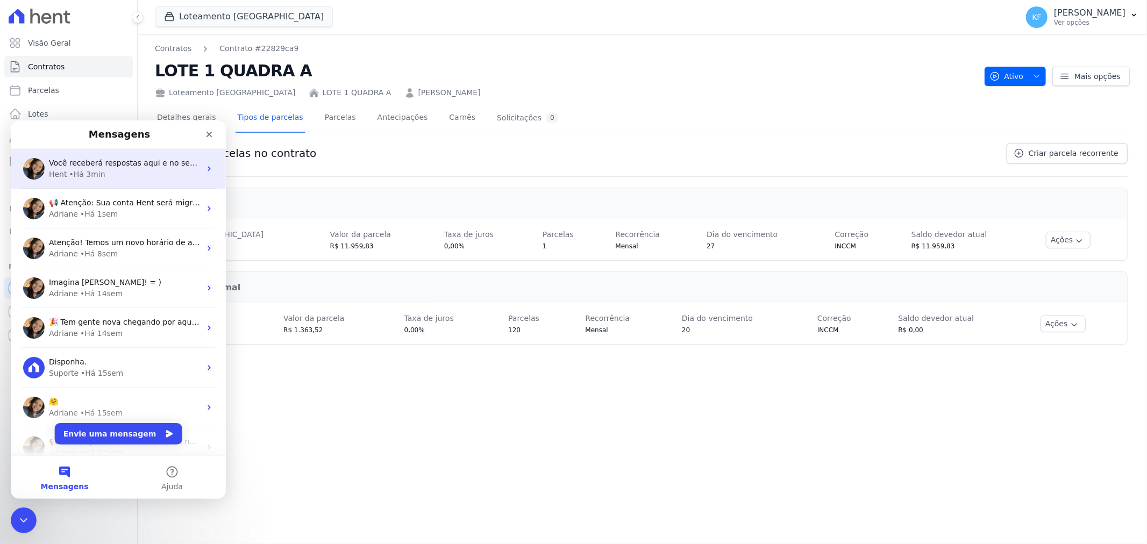
click at [131, 168] on div "Hent • Há 3min" at bounding box center [125, 173] width 152 height 11
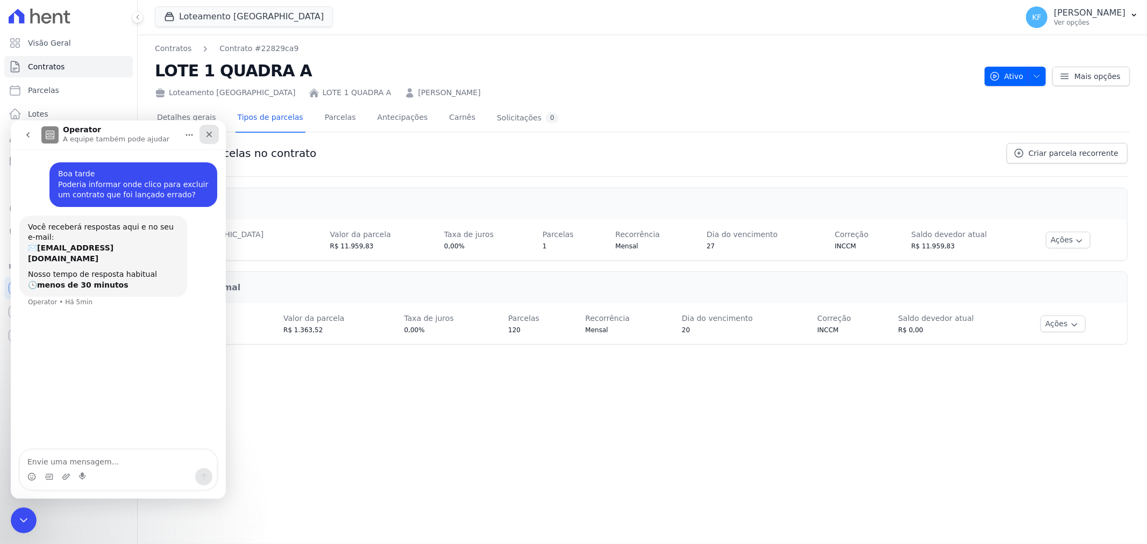
click at [214, 136] on div "Fechar" at bounding box center [209, 133] width 19 height 19
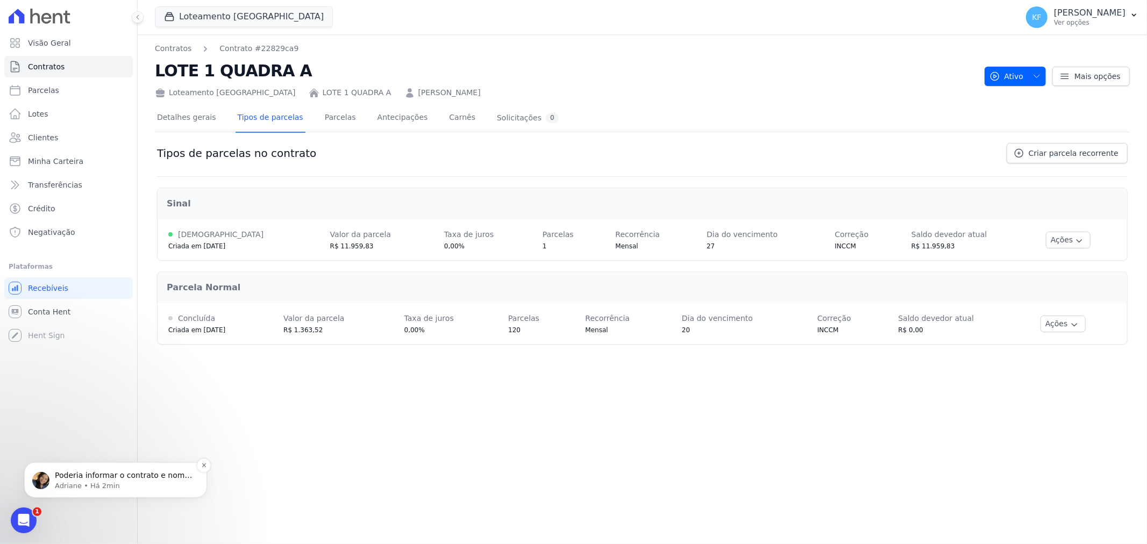
click at [94, 483] on p "Adriane • Há 2min" at bounding box center [124, 486] width 139 height 10
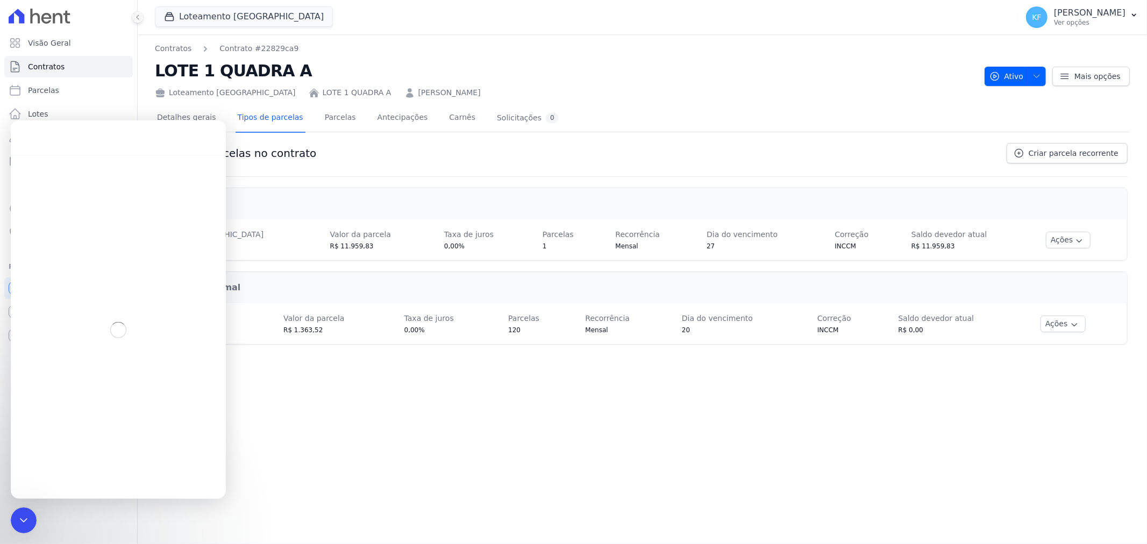
scroll to position [2, 0]
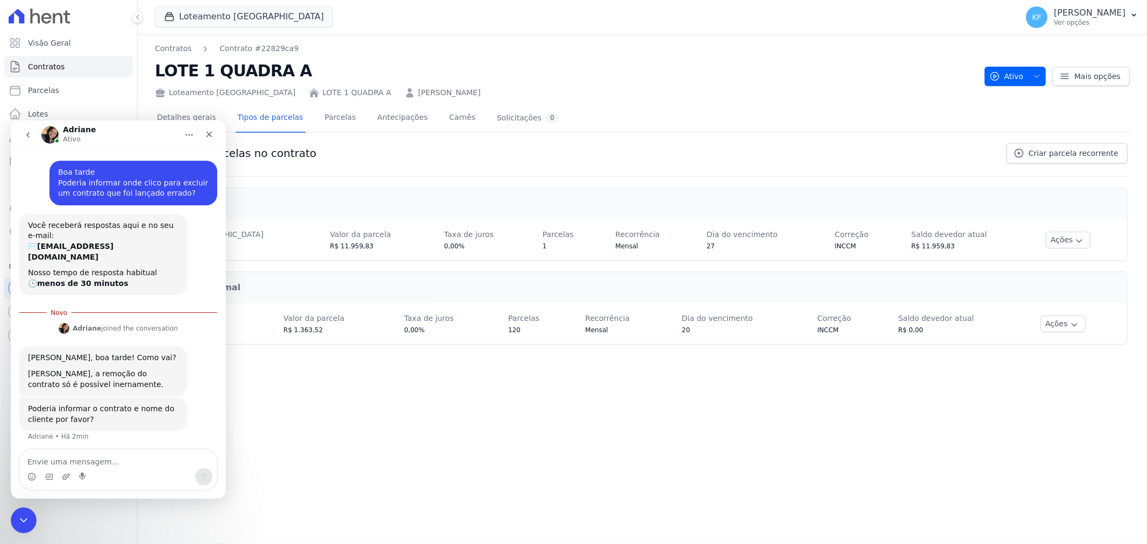
click at [108, 466] on textarea "Envie uma mensagem..." at bounding box center [118, 459] width 197 height 18
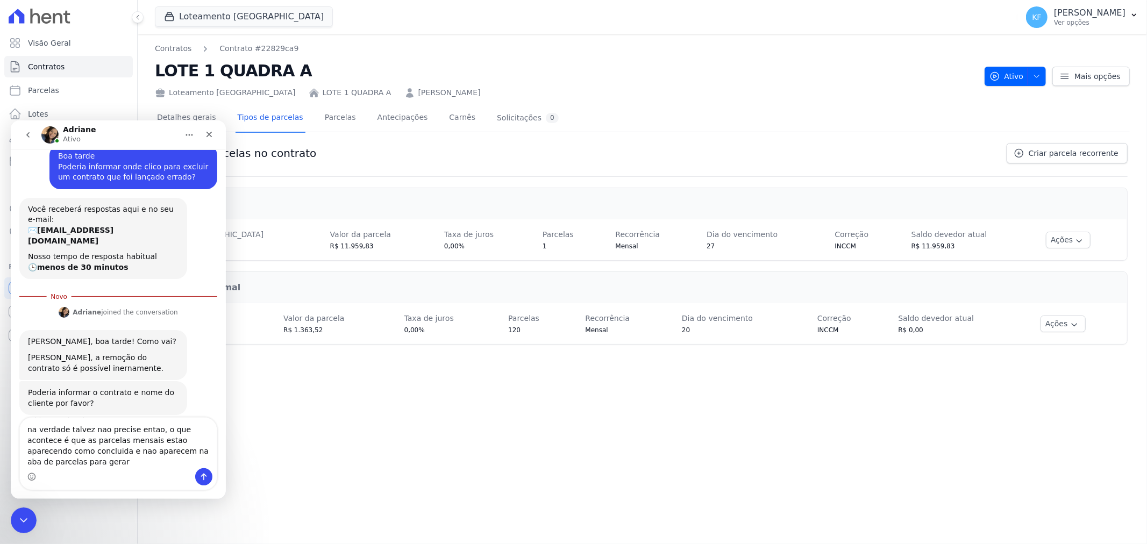
scroll to position [27, 0]
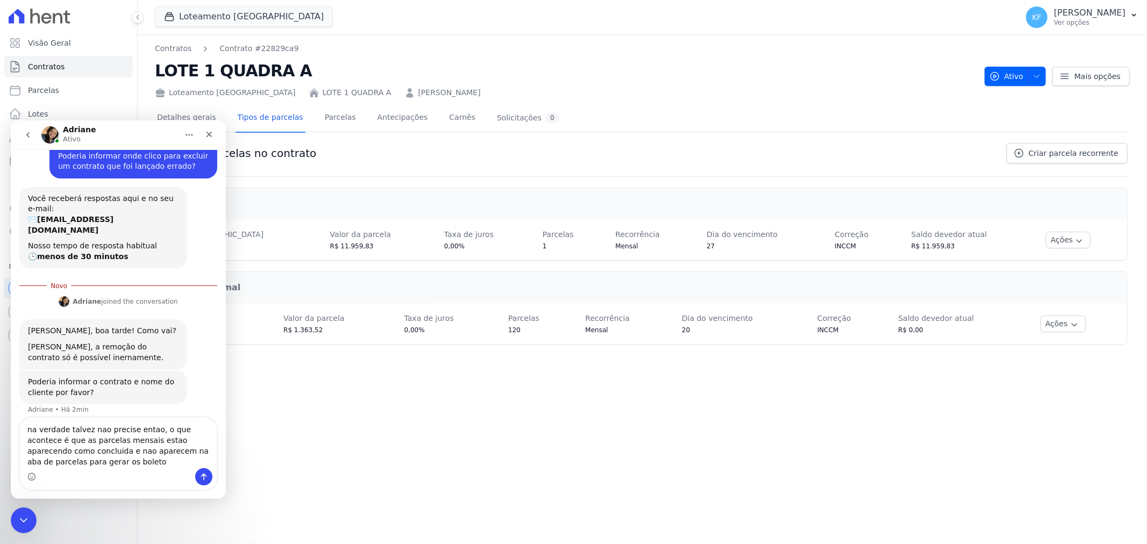
type textarea "na verdade talvez nao precise entao, o que acontece é que as parcelas mensais e…"
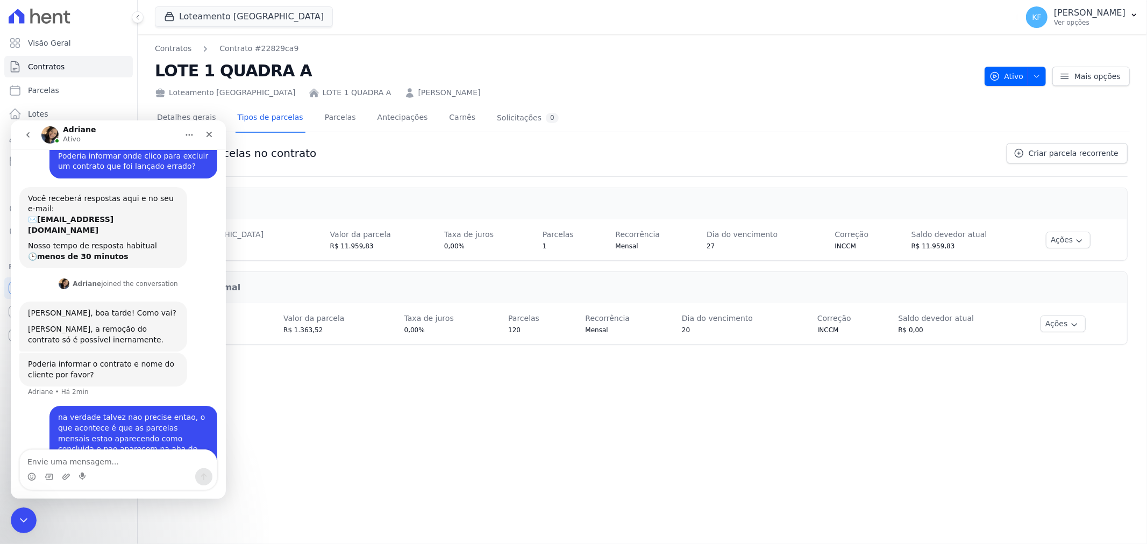
scroll to position [40, 0]
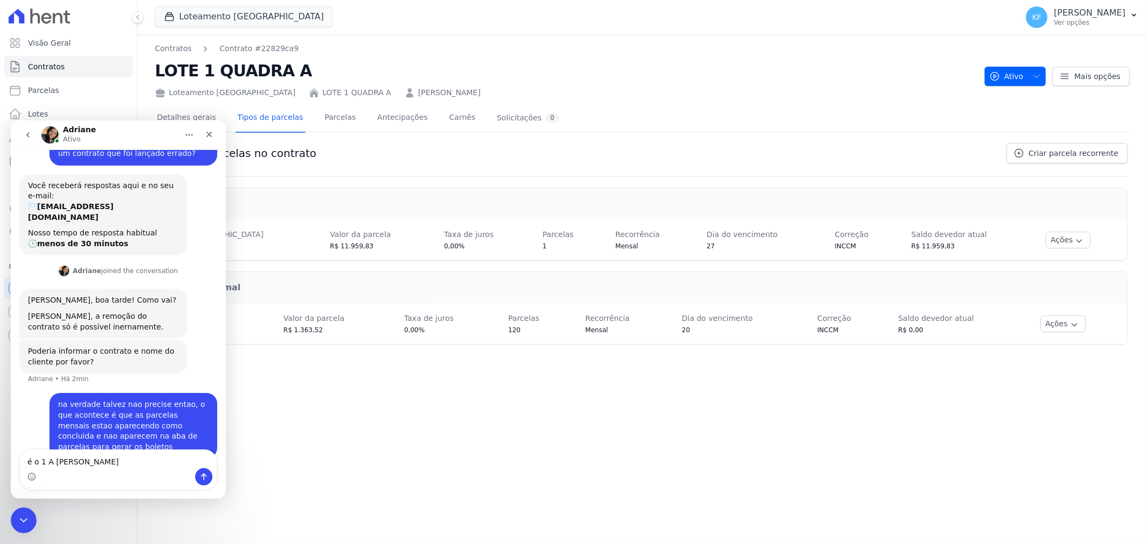
type textarea "é o 1 A [PERSON_NAME]"
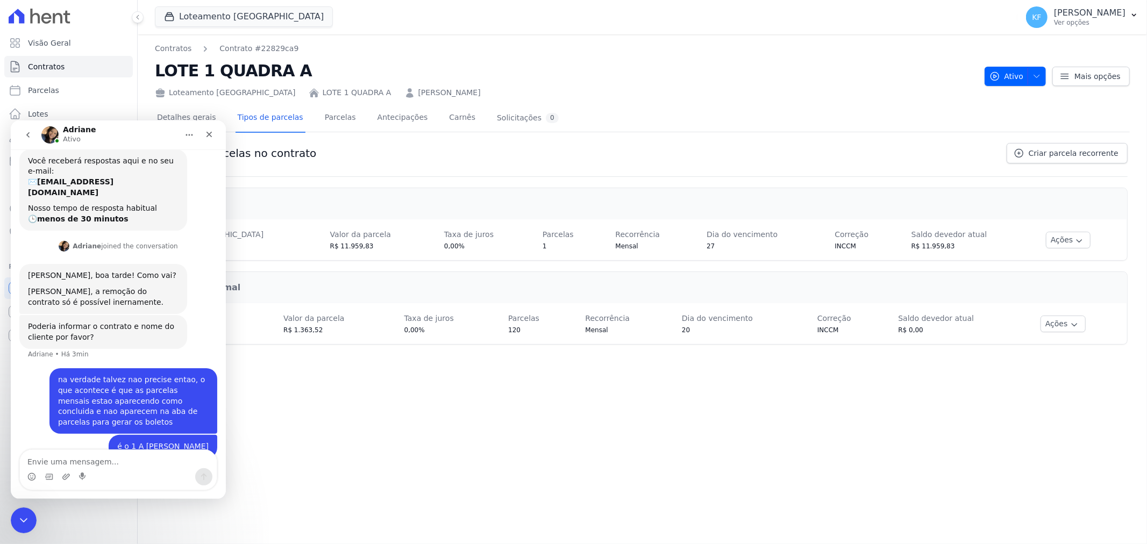
click at [143, 461] on textarea "Envie uma mensagem..." at bounding box center [118, 459] width 197 height 18
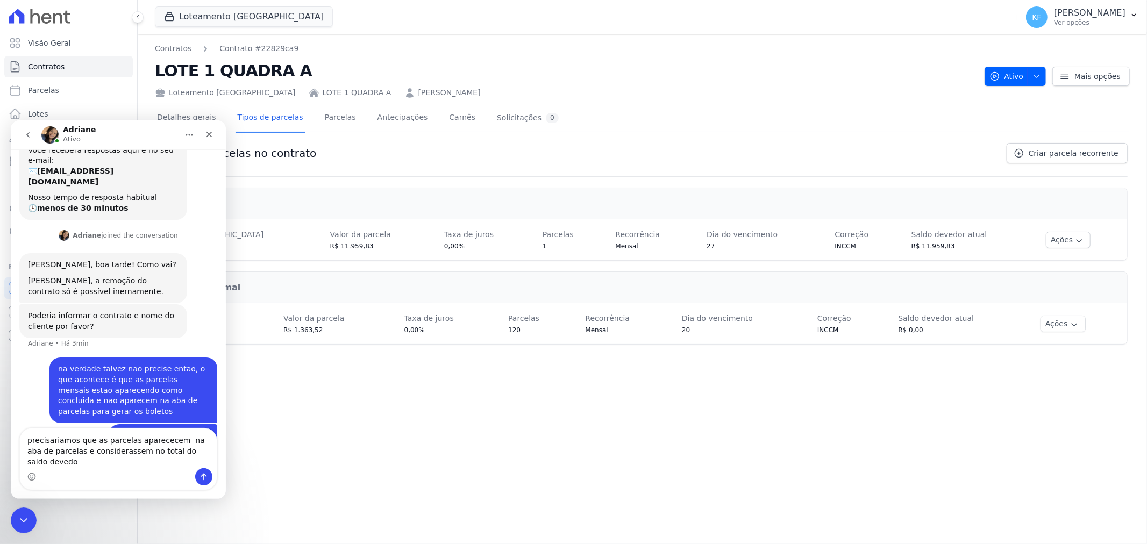
type textarea "precisariamos que as parcelas aparececem na aba de parcelas e considerassem no …"
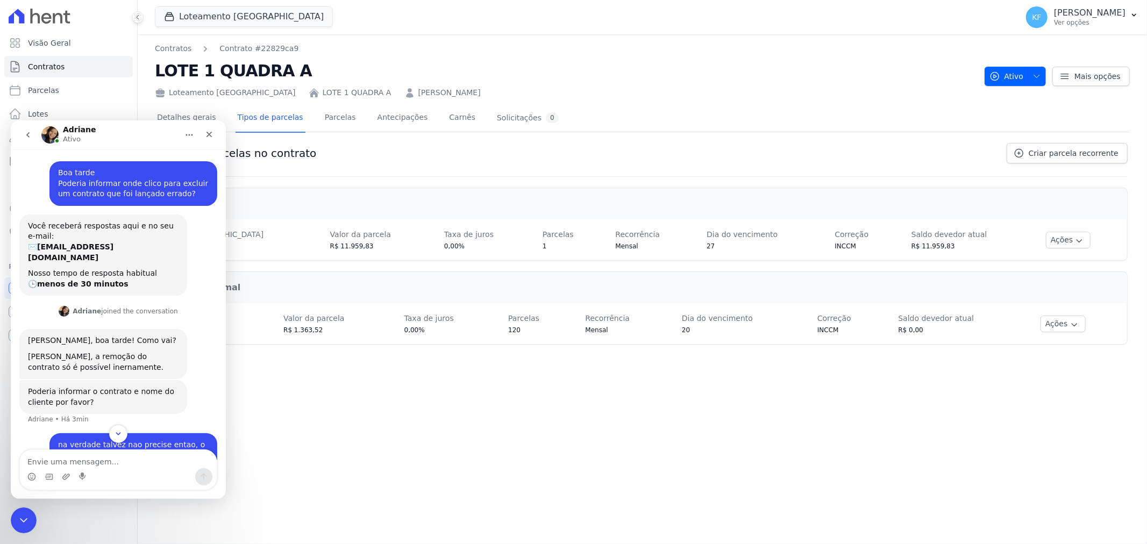
scroll to position [110, 0]
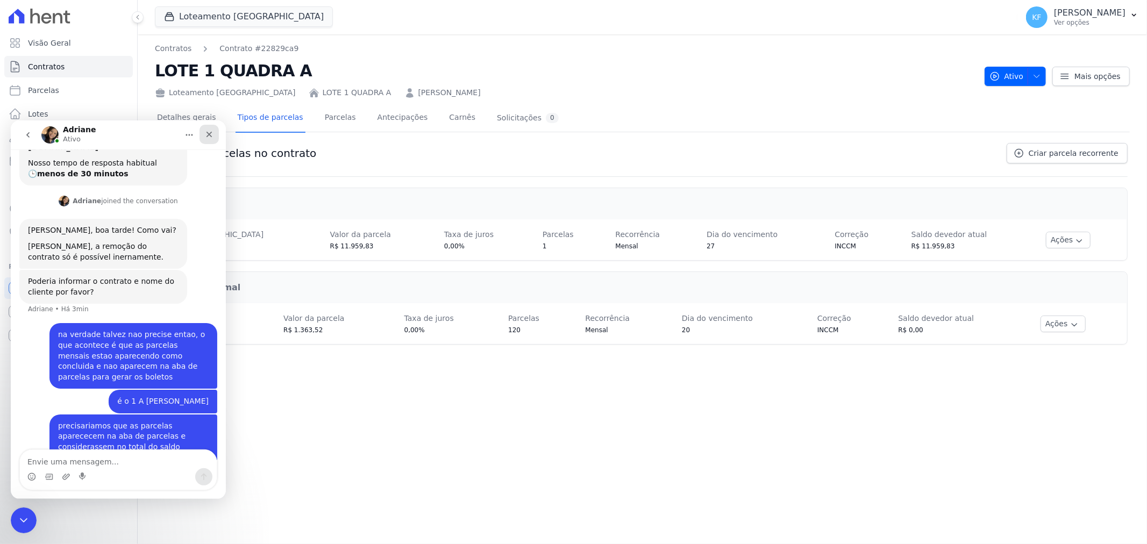
drag, startPoint x: 205, startPoint y: 140, endPoint x: 223, endPoint y: 319, distance: 179.9
click at [205, 140] on div "Fechar" at bounding box center [209, 133] width 19 height 19
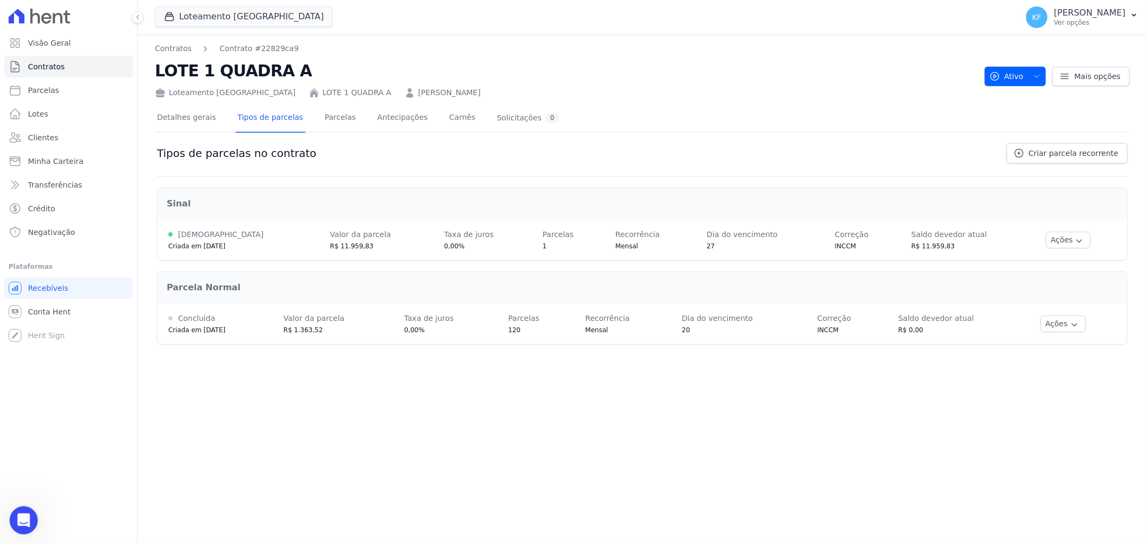
click at [31, 509] on div "Abertura do Messenger da Intercom" at bounding box center [22, 519] width 26 height 26
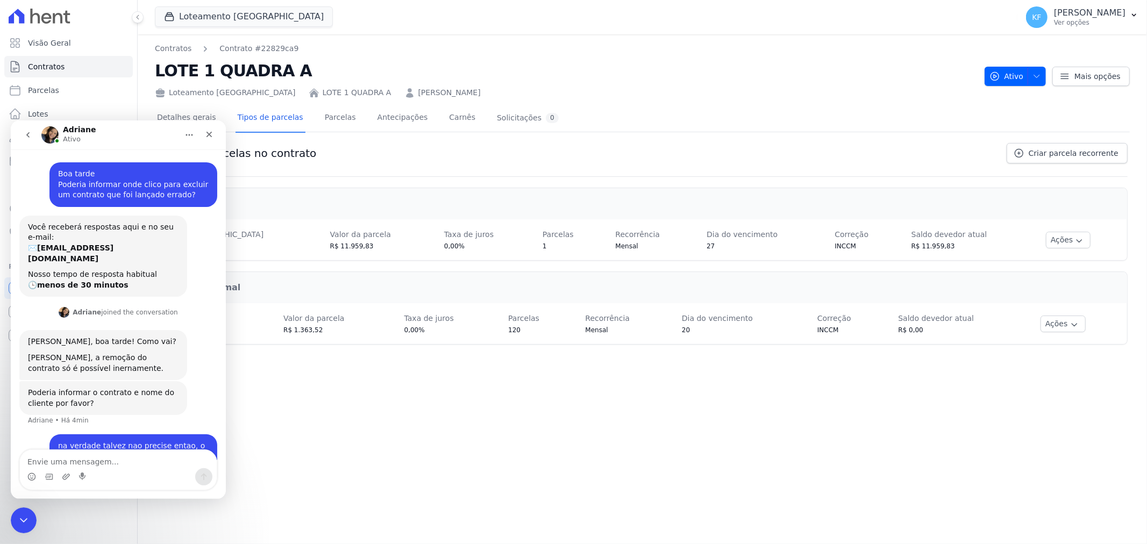
scroll to position [111, 0]
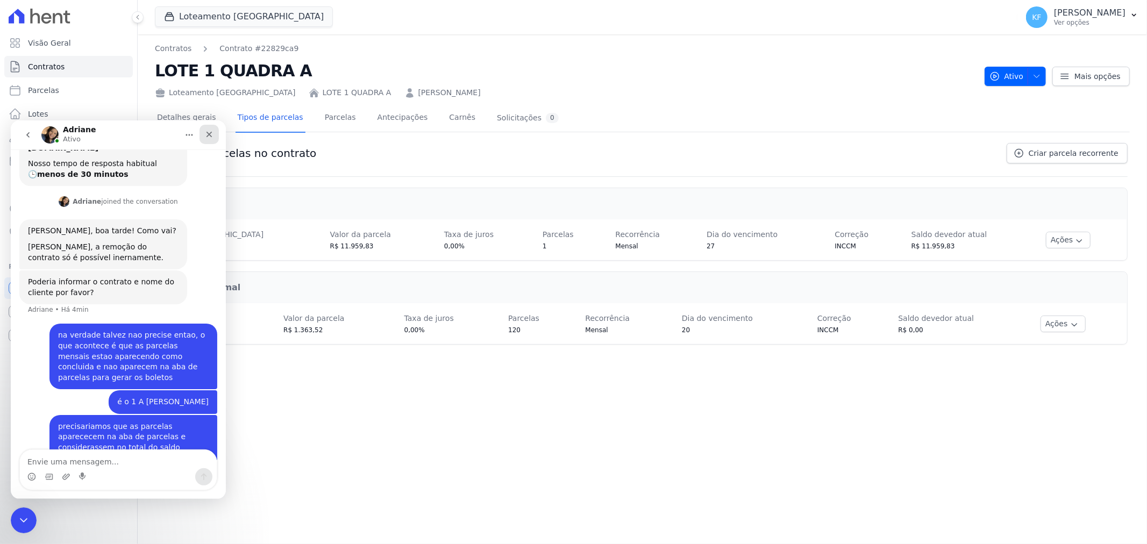
click at [211, 136] on icon "Fechar" at bounding box center [209, 134] width 6 height 6
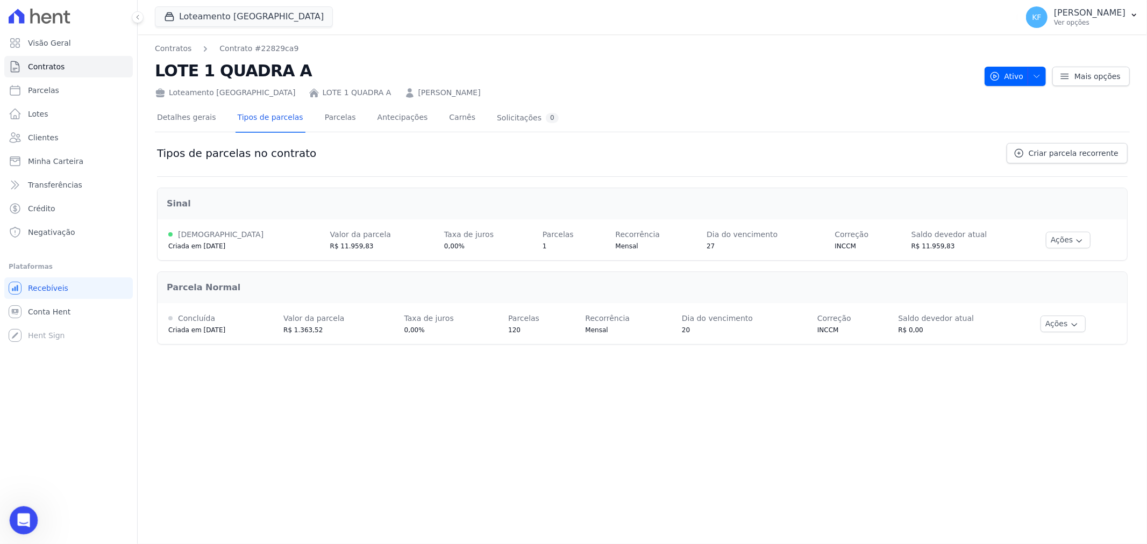
click at [20, 523] on icon "Abertura do Messenger da Intercom" at bounding box center [22, 519] width 18 height 18
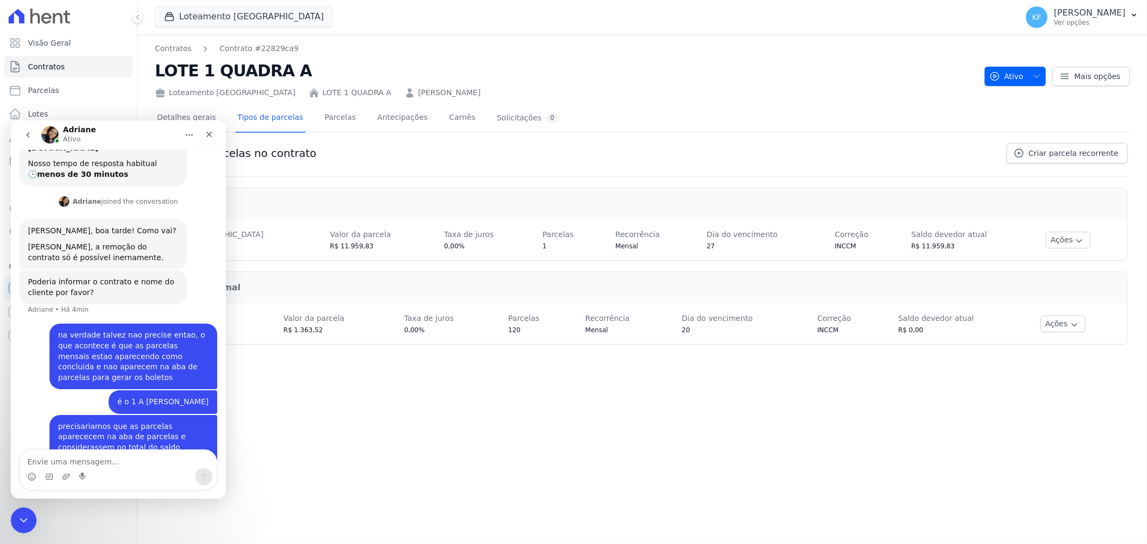
scroll to position [186, 0]
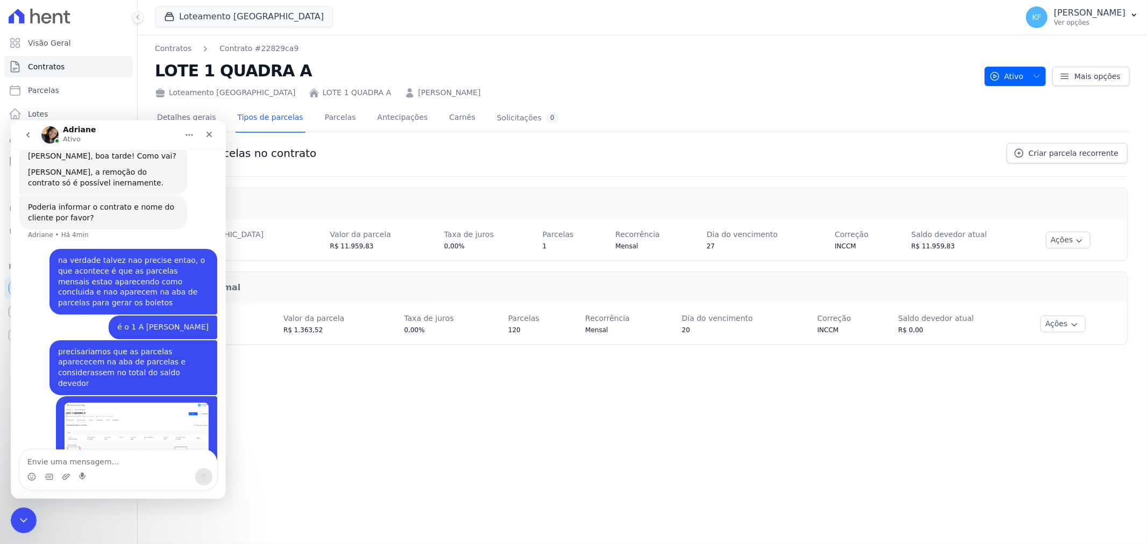
click at [125, 402] on img "Karla diz…" at bounding box center [137, 432] width 144 height 61
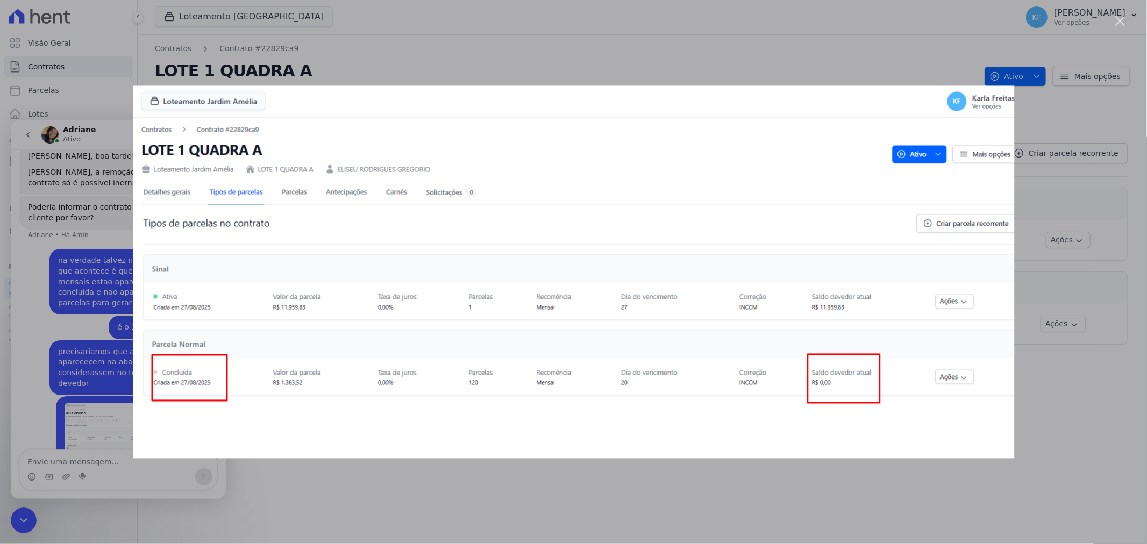
scroll to position [0, 0]
click at [1067, 377] on div "Messenger da Intercom" at bounding box center [573, 272] width 1147 height 544
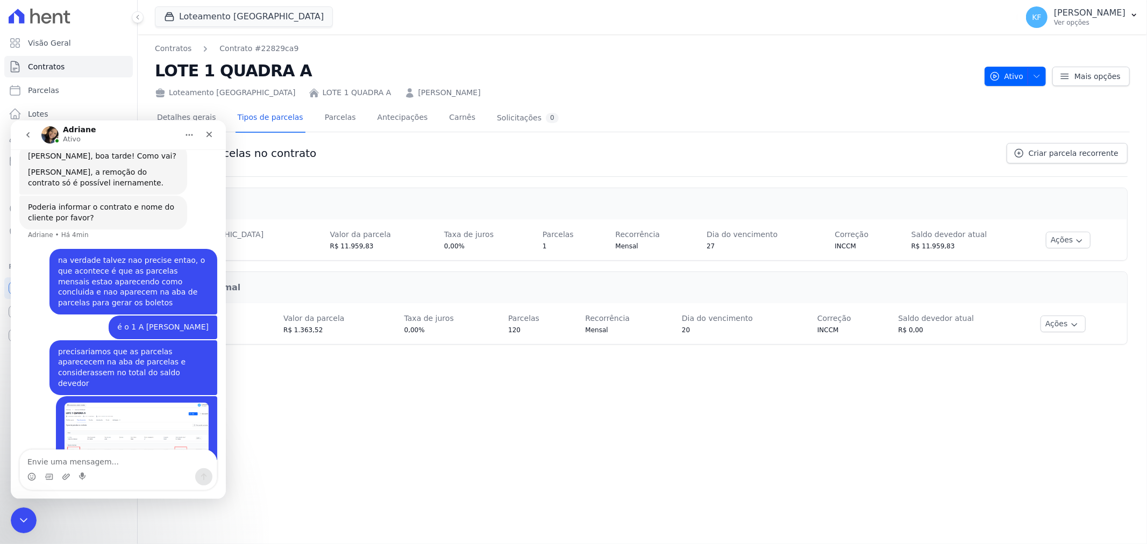
click at [95, 402] on img "Karla diz…" at bounding box center [137, 432] width 144 height 61
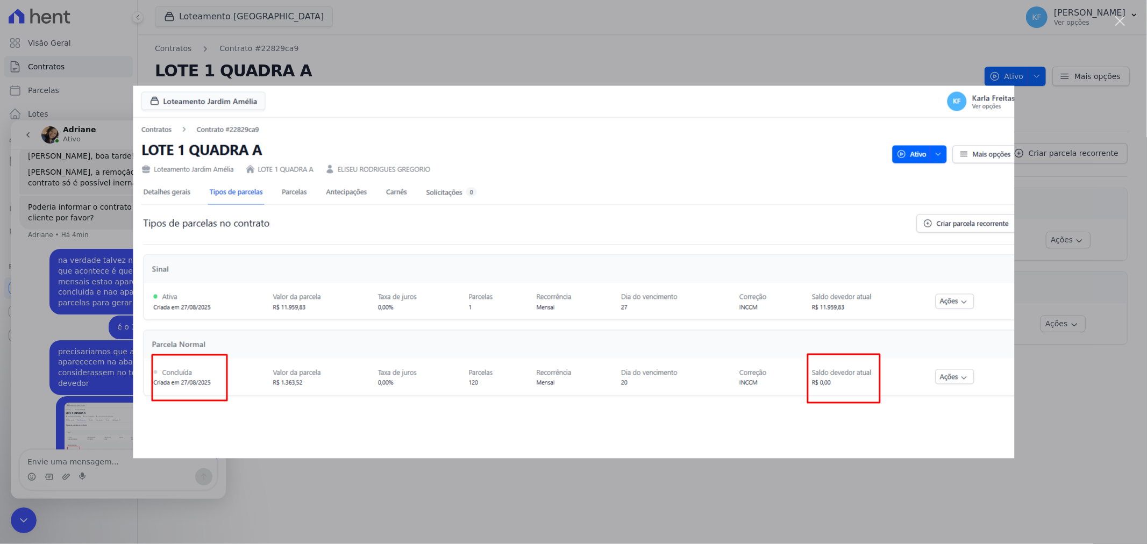
click at [1031, 450] on div "Messenger da Intercom" at bounding box center [573, 272] width 1147 height 544
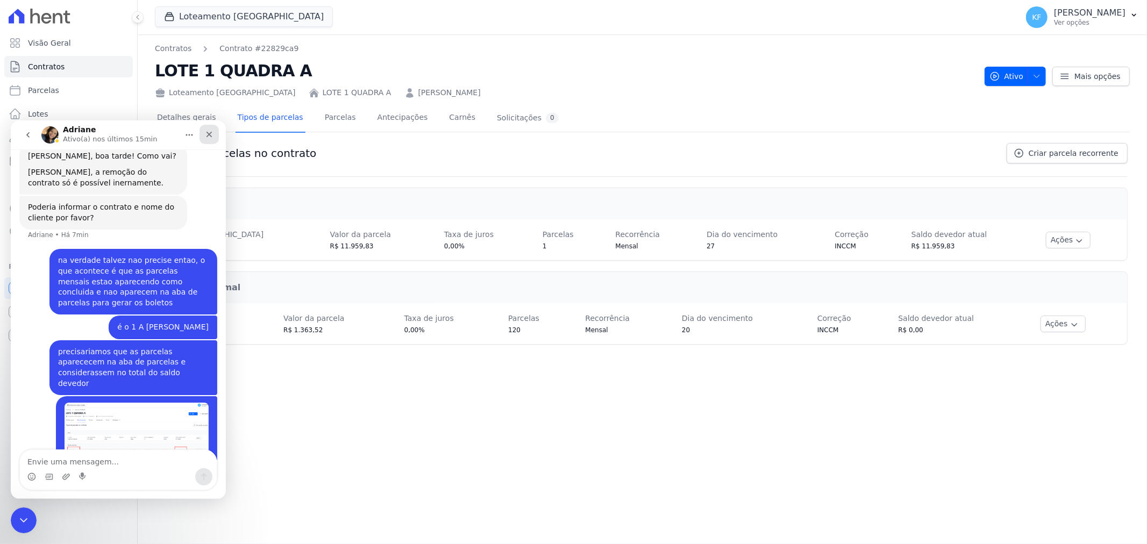
drag, startPoint x: 212, startPoint y: 136, endPoint x: 223, endPoint y: 256, distance: 120.4
click at [212, 136] on icon "Fechar" at bounding box center [209, 134] width 9 height 9
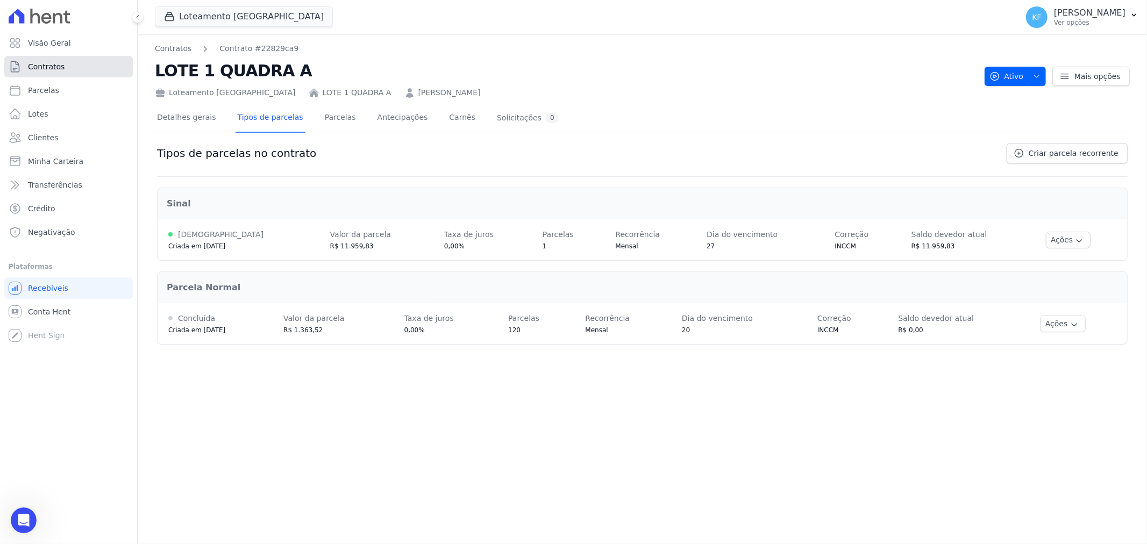
click at [43, 72] on span "Contratos" at bounding box center [46, 66] width 37 height 11
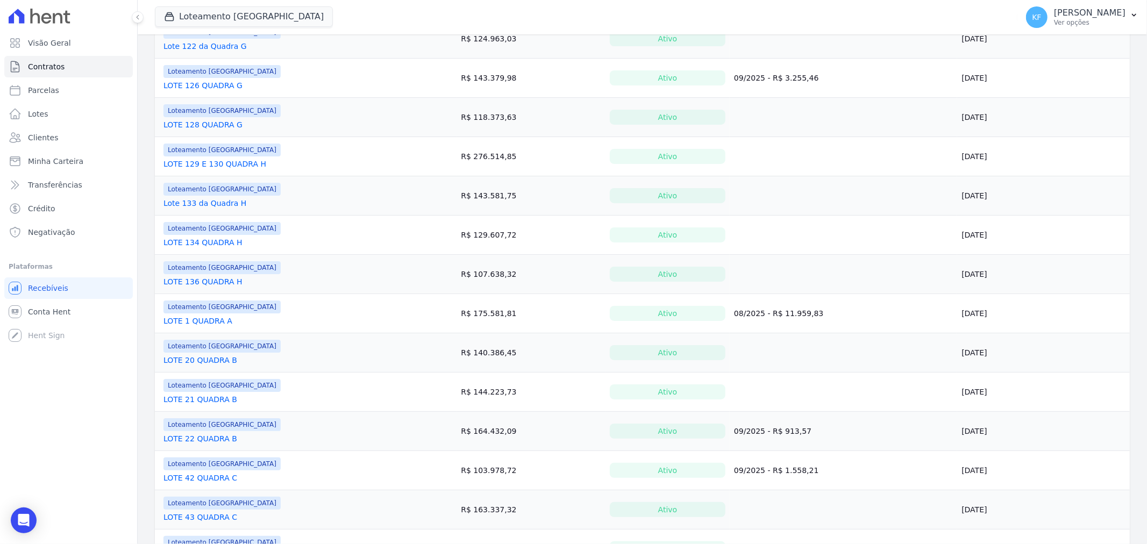
scroll to position [298, 0]
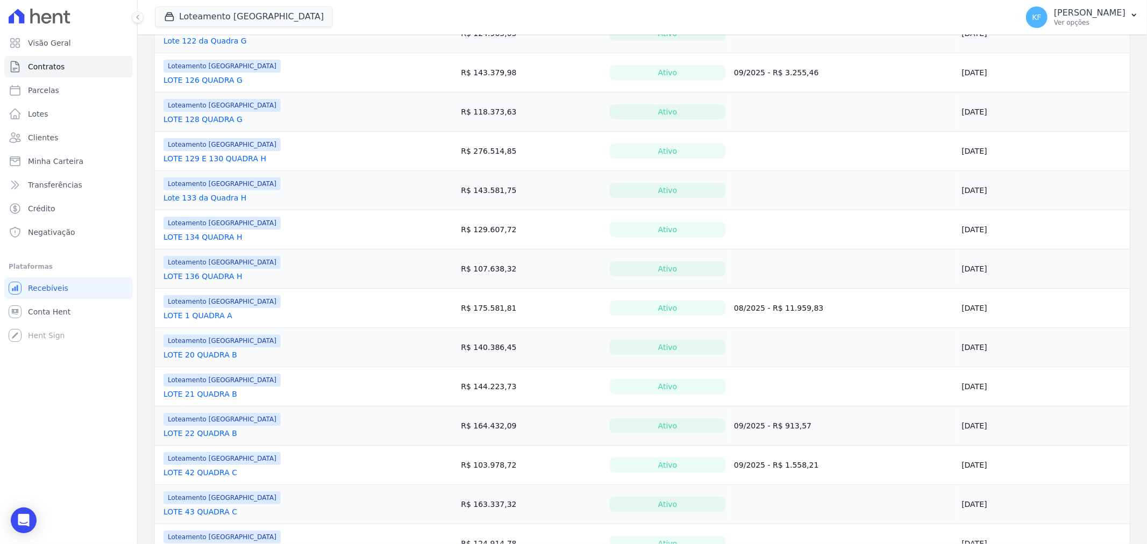
click at [195, 318] on link "LOTE 1 QUADRA A" at bounding box center [197, 315] width 69 height 11
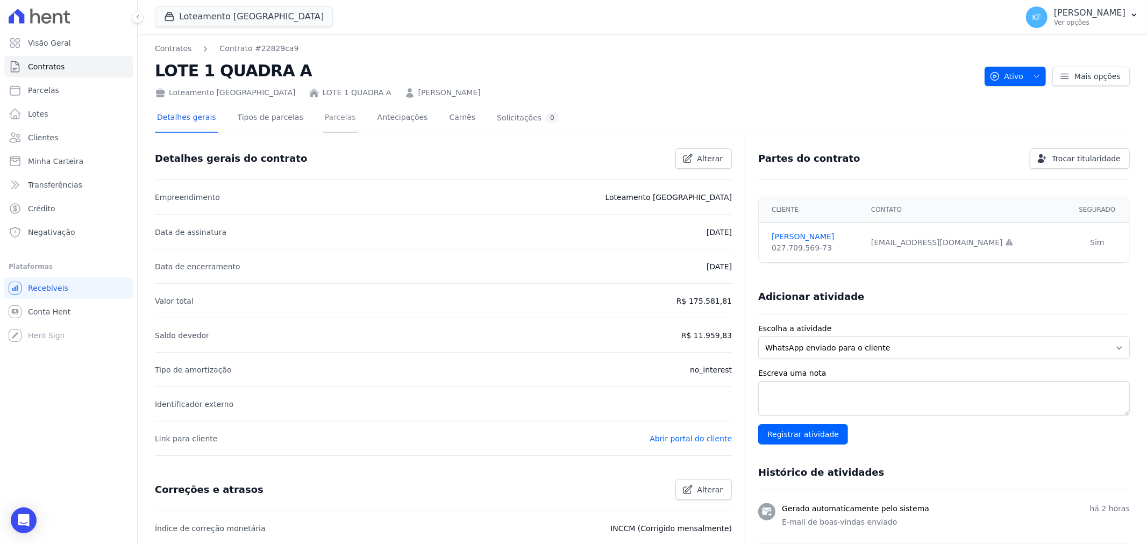
click at [324, 117] on link "Parcelas" at bounding box center [340, 118] width 35 height 29
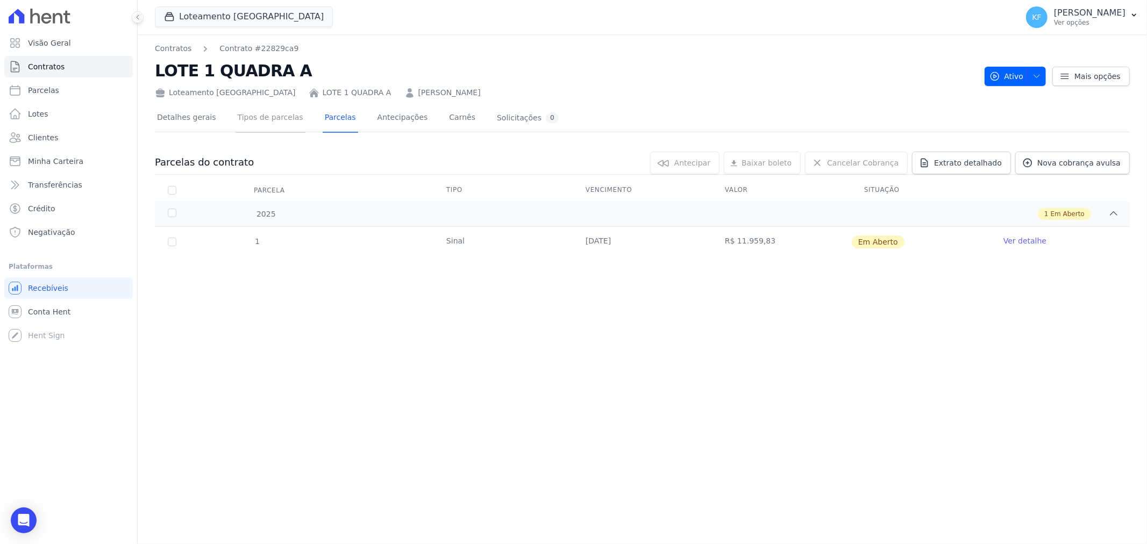
click at [281, 112] on link "Tipos de parcelas" at bounding box center [271, 118] width 70 height 29
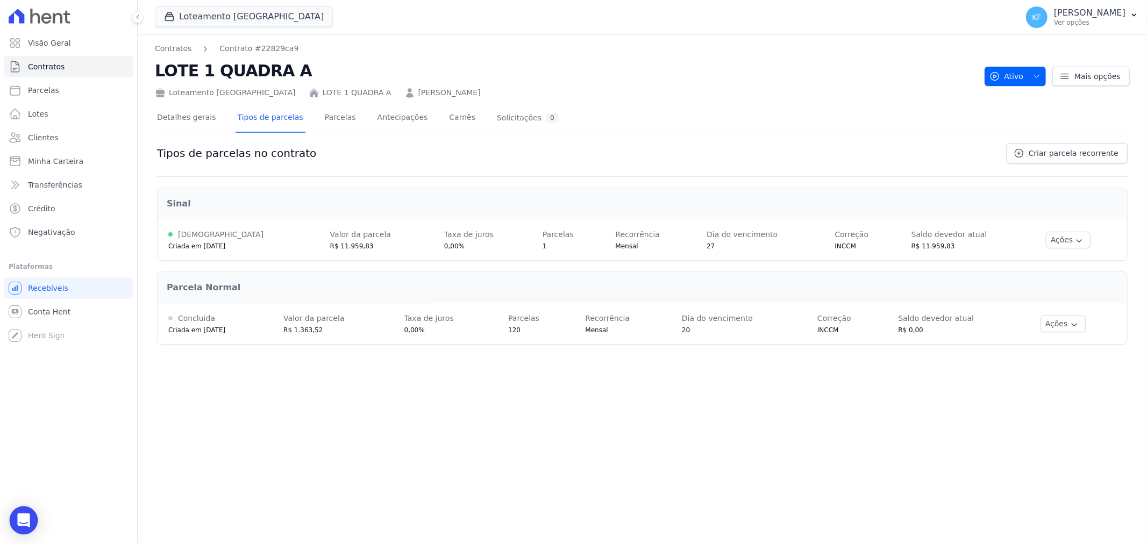
click at [22, 522] on icon "Open Intercom Messenger" at bounding box center [23, 521] width 12 height 14
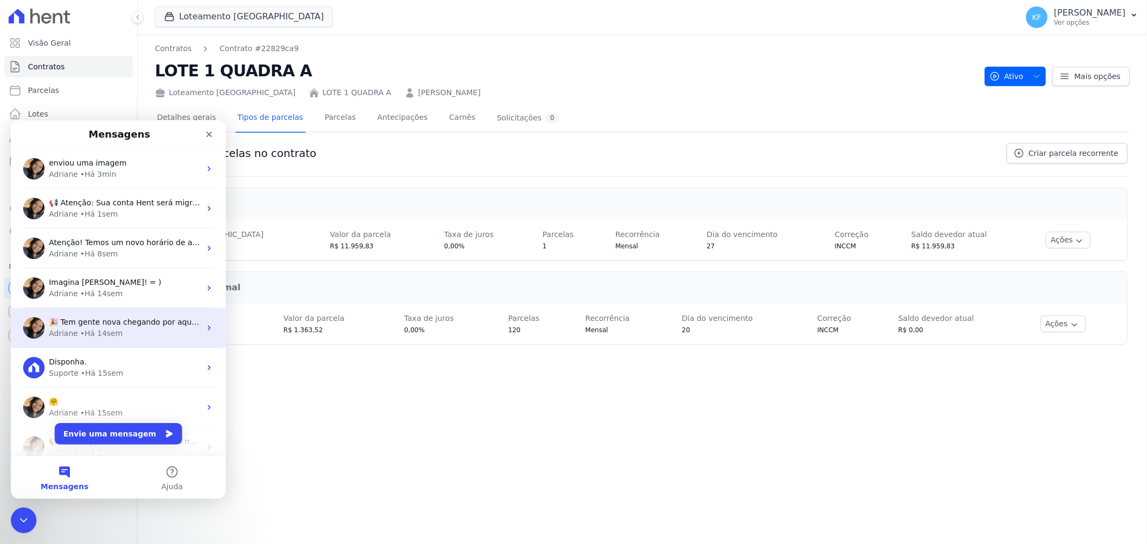
click at [119, 330] on div "[PERSON_NAME] • Há 14sem" at bounding box center [125, 332] width 152 height 11
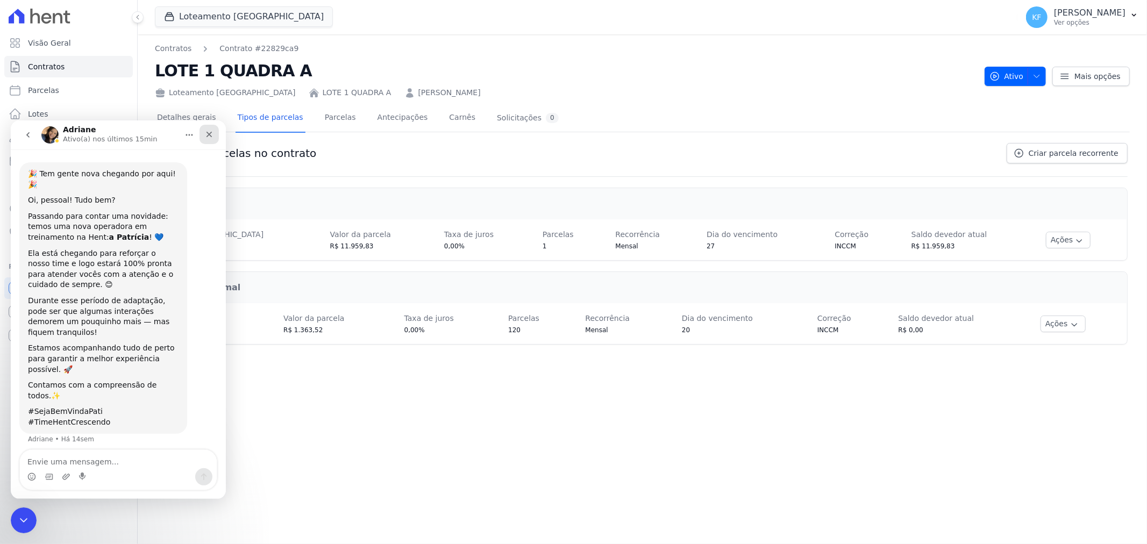
click at [210, 137] on icon "Fechar" at bounding box center [209, 134] width 9 height 9
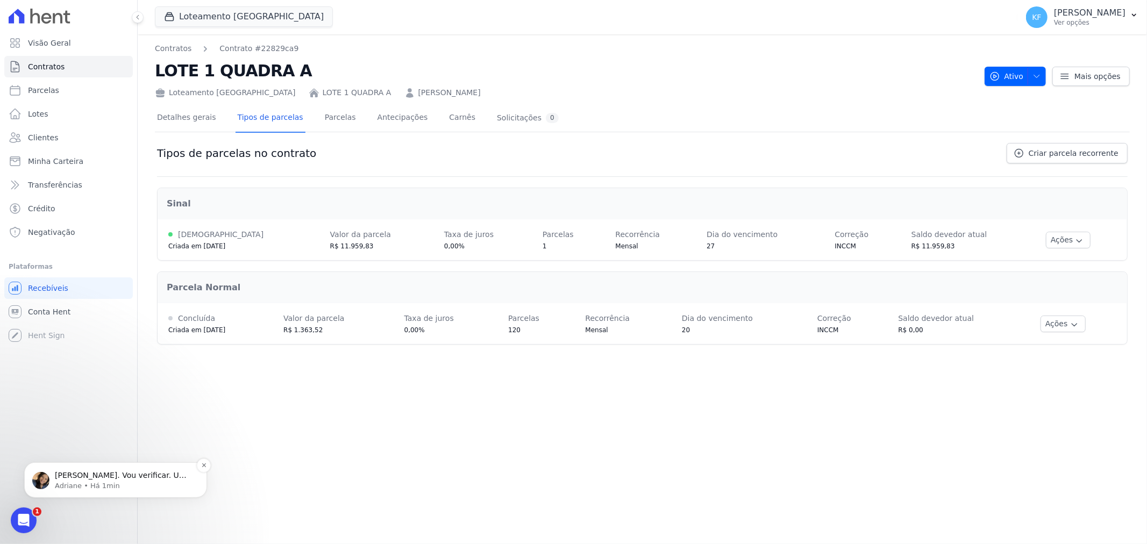
click at [97, 476] on p "[PERSON_NAME]. Vou verificar. Um momento" at bounding box center [124, 475] width 139 height 11
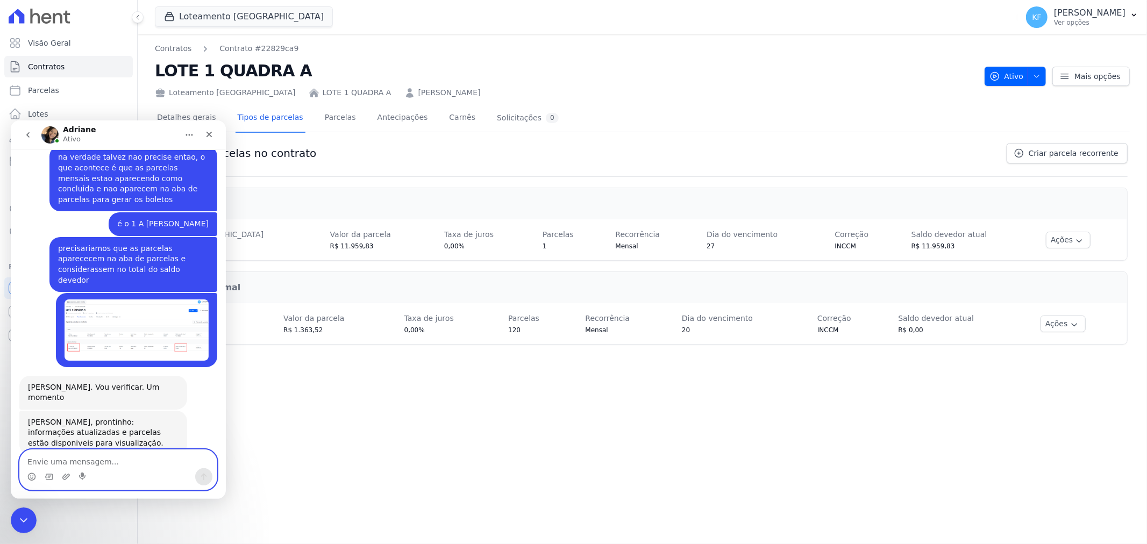
scroll to position [253, 0]
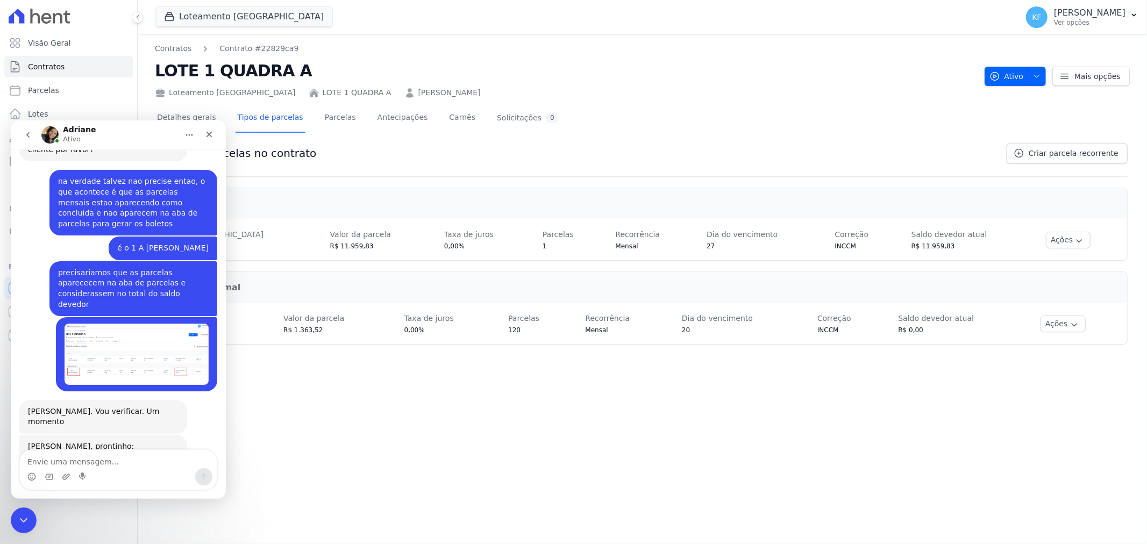
click at [379, 417] on div "Contratos Contrato #22829ca9 LOTE 1 QUADRA A Loteamento [GEOGRAPHIC_DATA] LOTE …" at bounding box center [642, 289] width 1009 height 510
click at [210, 134] on icon "Fechar" at bounding box center [209, 134] width 6 height 6
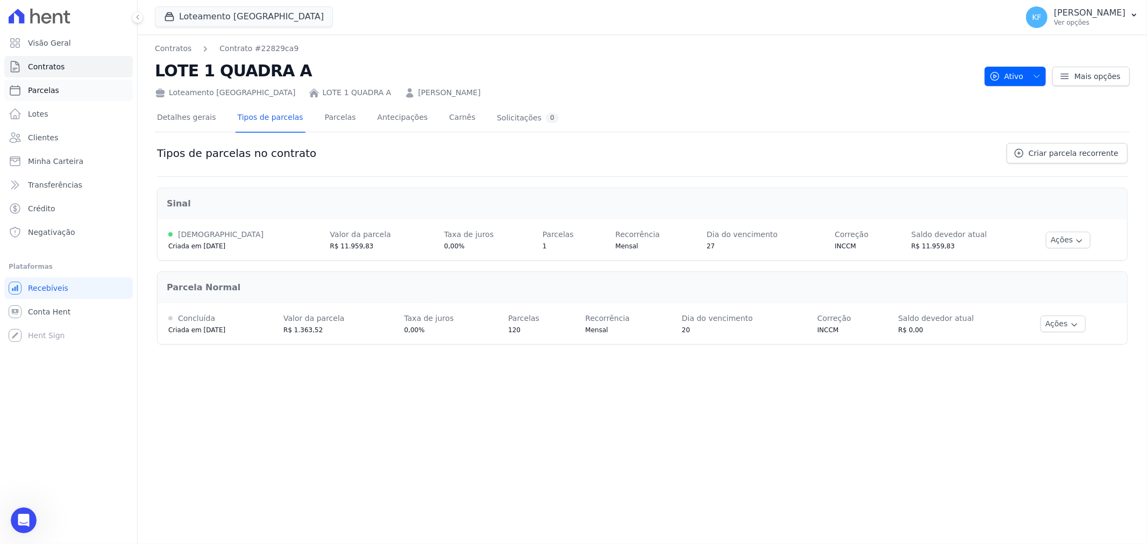
click at [53, 94] on span "Parcelas" at bounding box center [43, 90] width 31 height 11
select select
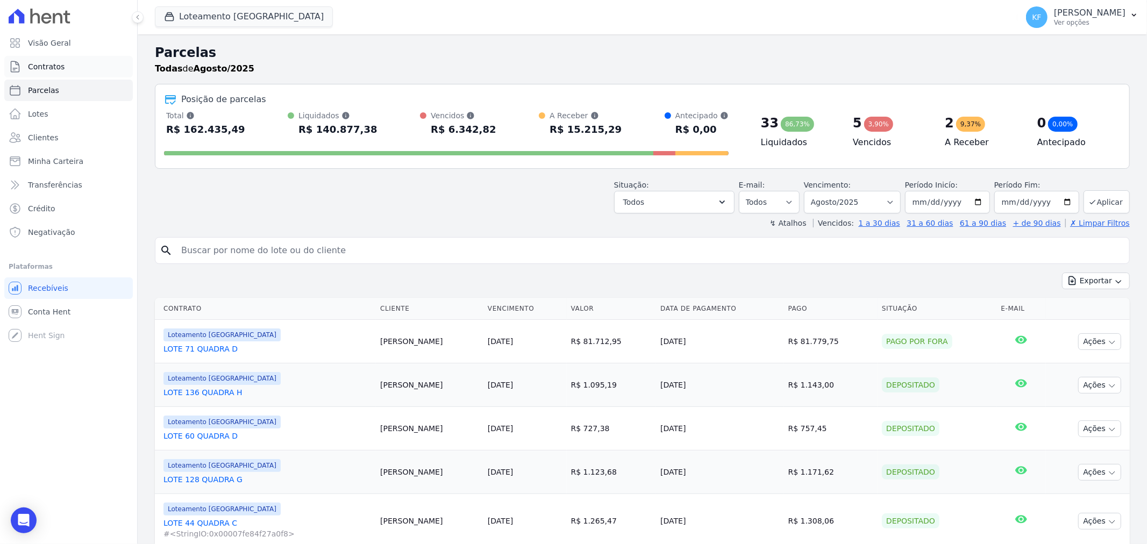
click at [52, 68] on span "Contratos" at bounding box center [46, 66] width 37 height 11
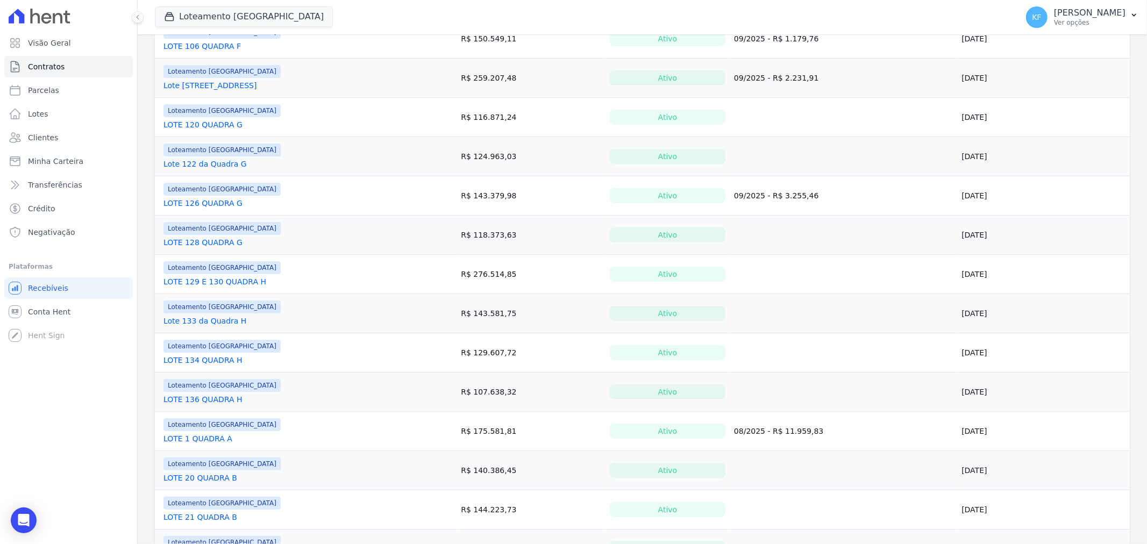
scroll to position [179, 0]
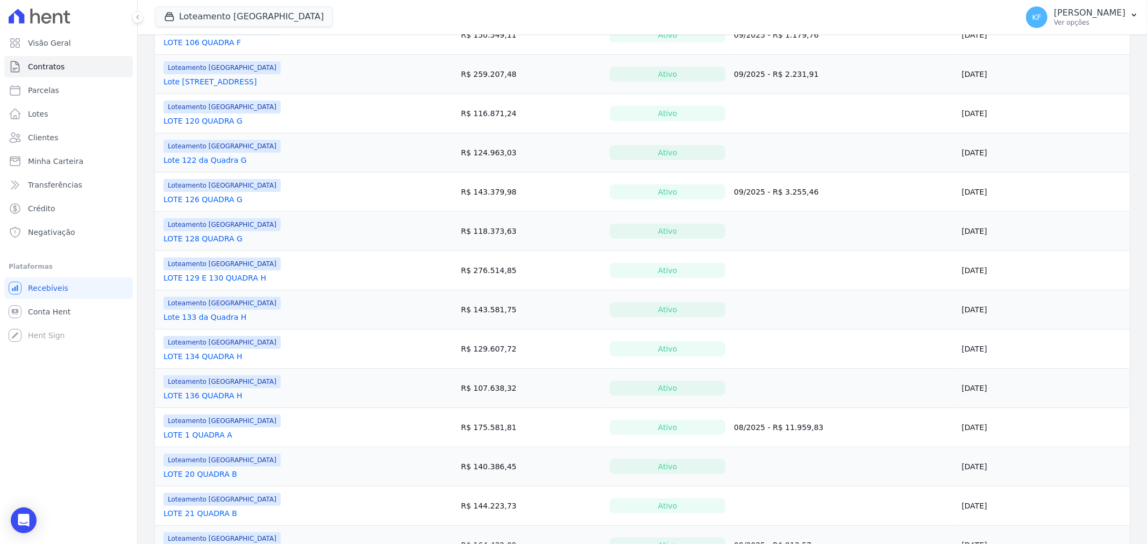
click at [214, 433] on link "LOTE 1 QUADRA A" at bounding box center [197, 435] width 69 height 11
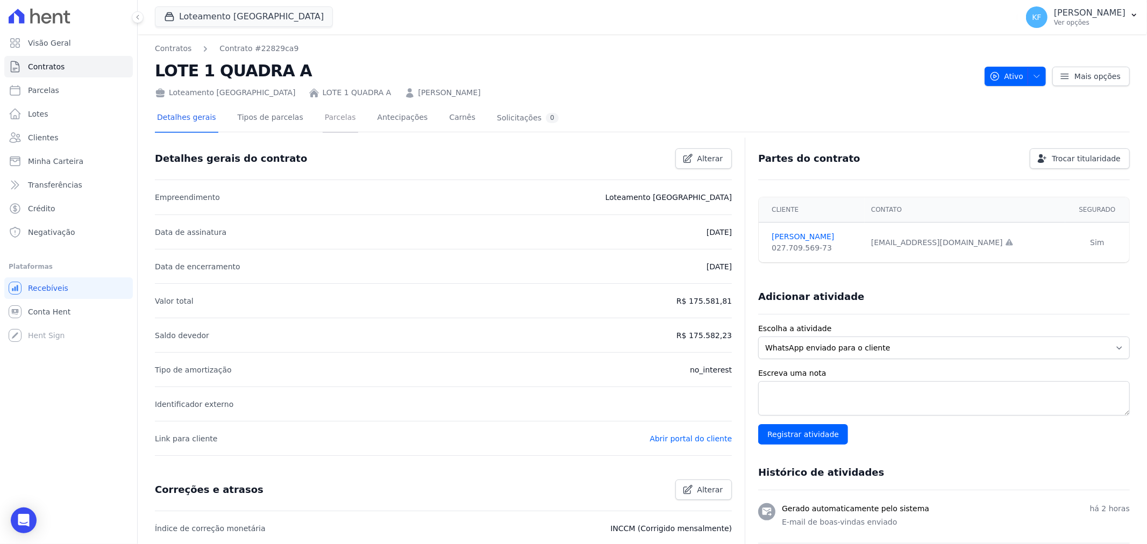
click at [330, 122] on link "Parcelas" at bounding box center [340, 118] width 35 height 29
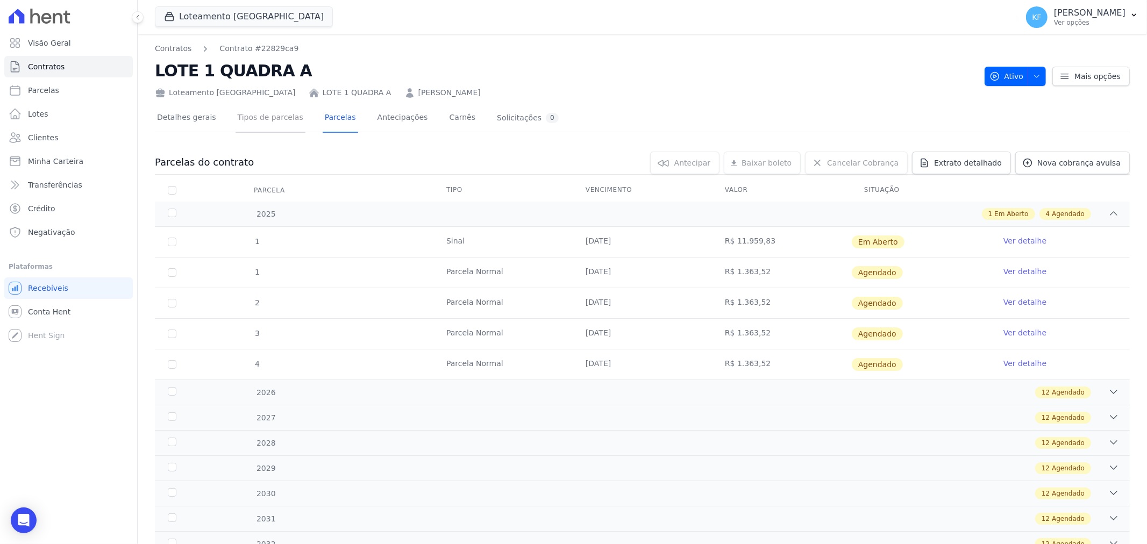
click at [276, 118] on link "Tipos de parcelas" at bounding box center [271, 118] width 70 height 29
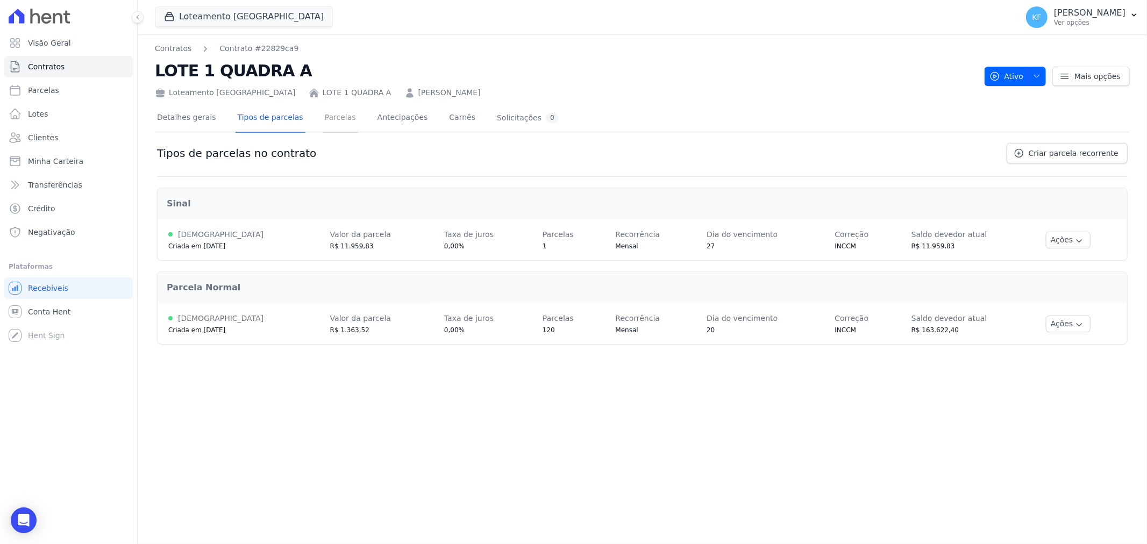
click at [323, 119] on link "Parcelas" at bounding box center [340, 118] width 35 height 29
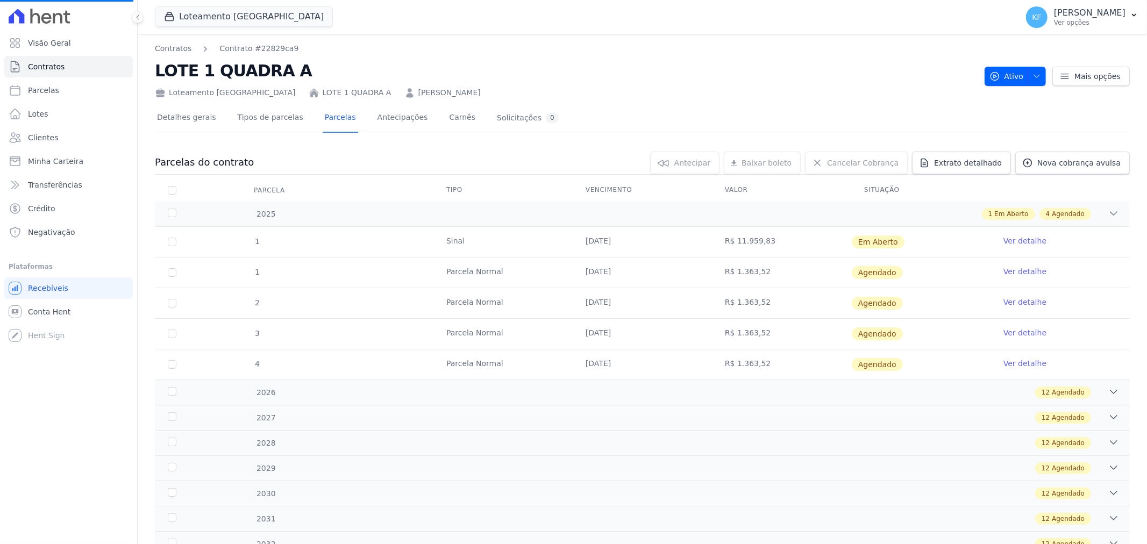
click at [1015, 240] on link "Ver detalhe" at bounding box center [1024, 241] width 43 height 11
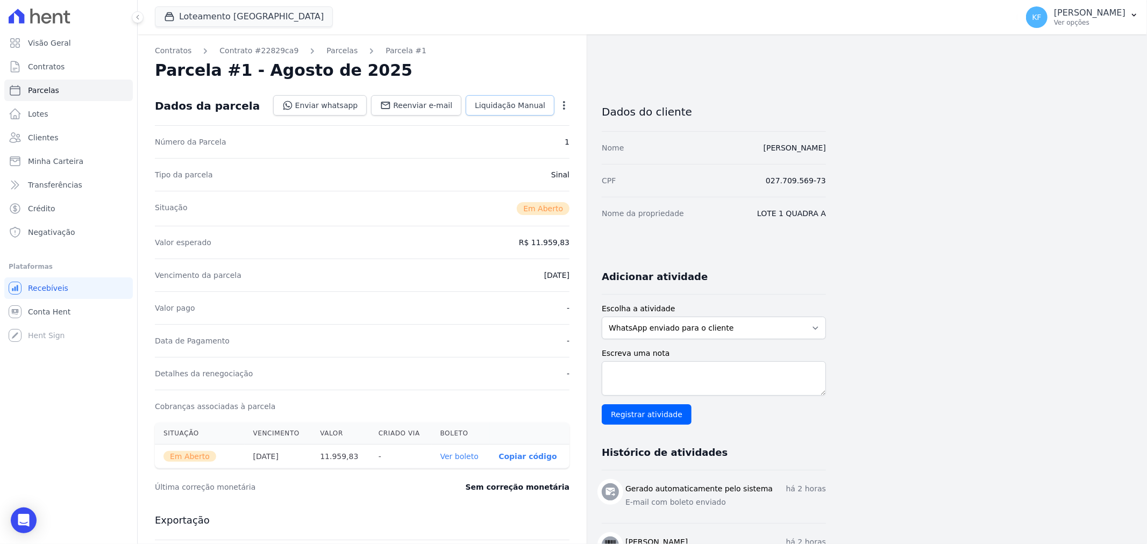
click at [535, 106] on span "Liquidação Manual" at bounding box center [510, 105] width 70 height 11
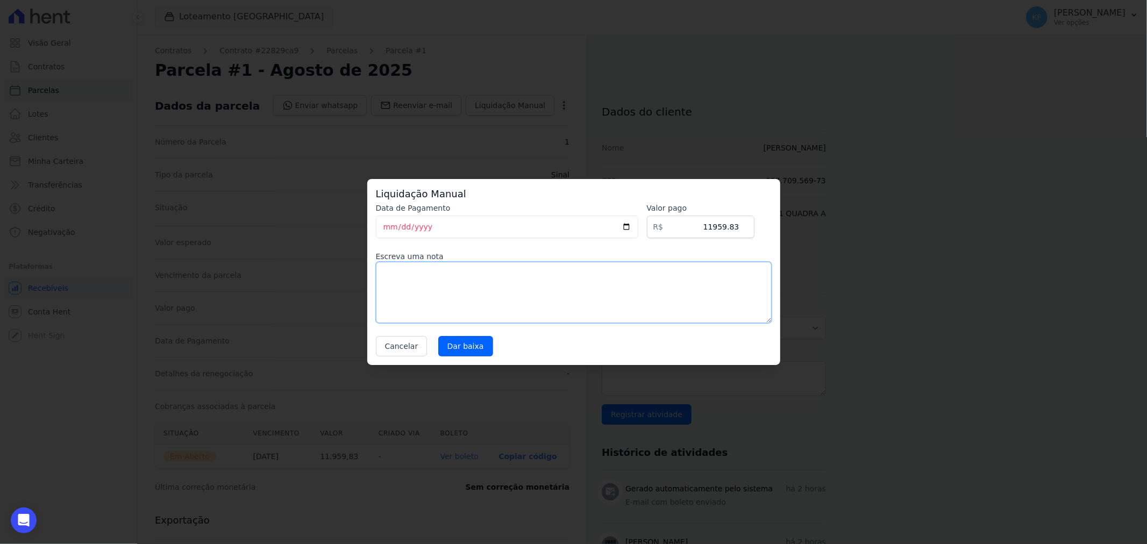
click at [486, 294] on textarea at bounding box center [574, 292] width 396 height 61
type textarea "Pago via PIX no Sicredi em [DATE]"
click at [464, 351] on input "Dar baixa" at bounding box center [465, 346] width 55 height 20
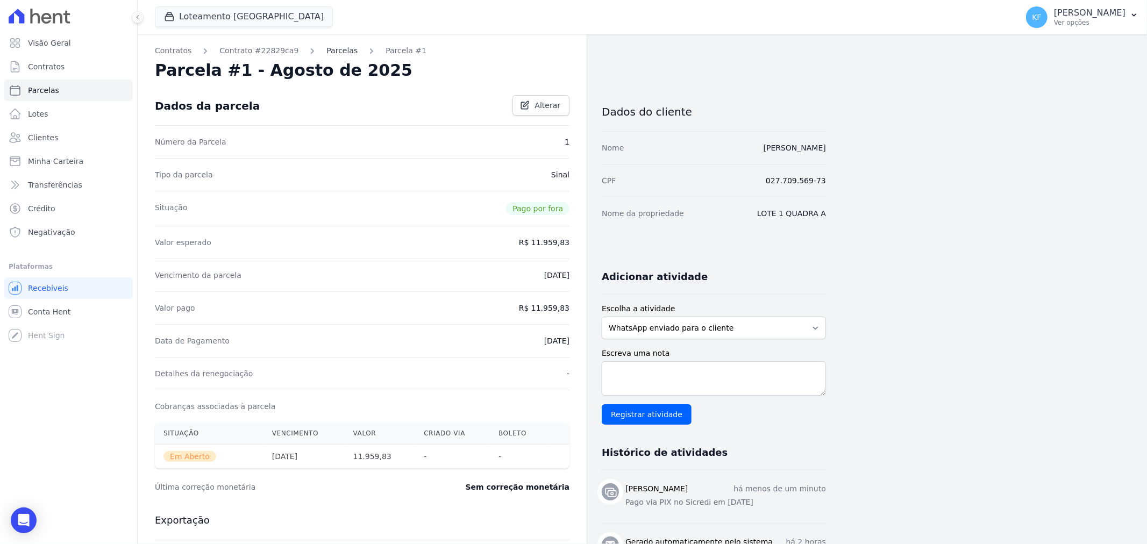
click at [326, 51] on link "Parcelas" at bounding box center [341, 50] width 31 height 11
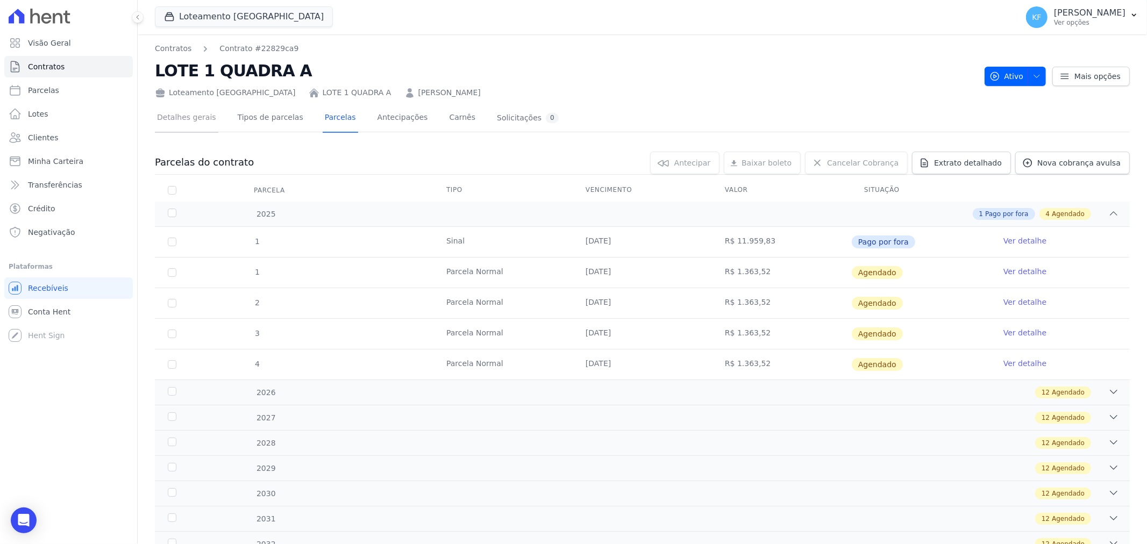
click at [194, 117] on link "Detalhes gerais" at bounding box center [186, 118] width 63 height 29
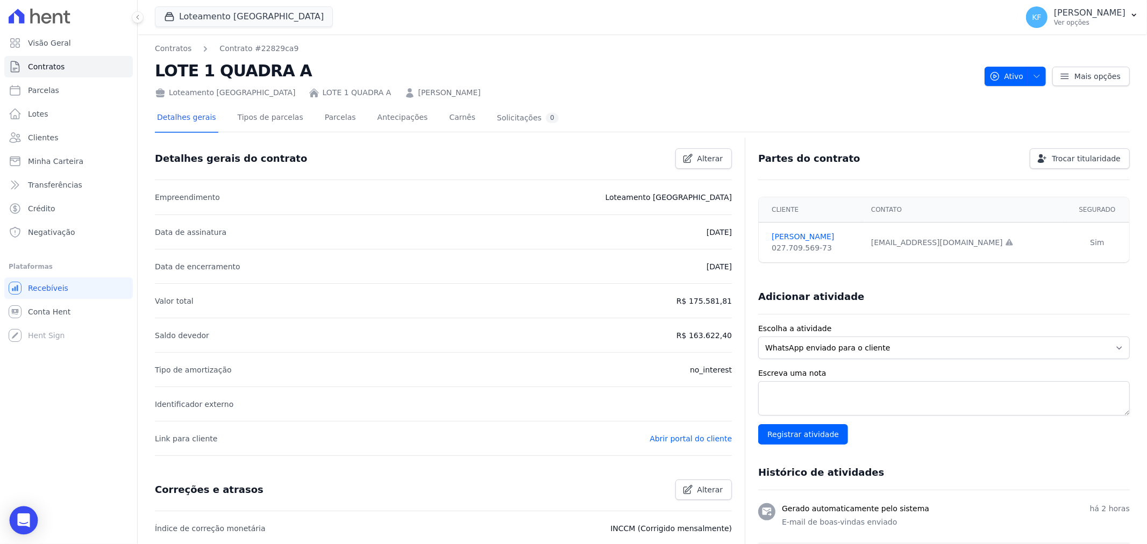
click at [20, 531] on div "Open Intercom Messenger" at bounding box center [24, 521] width 29 height 29
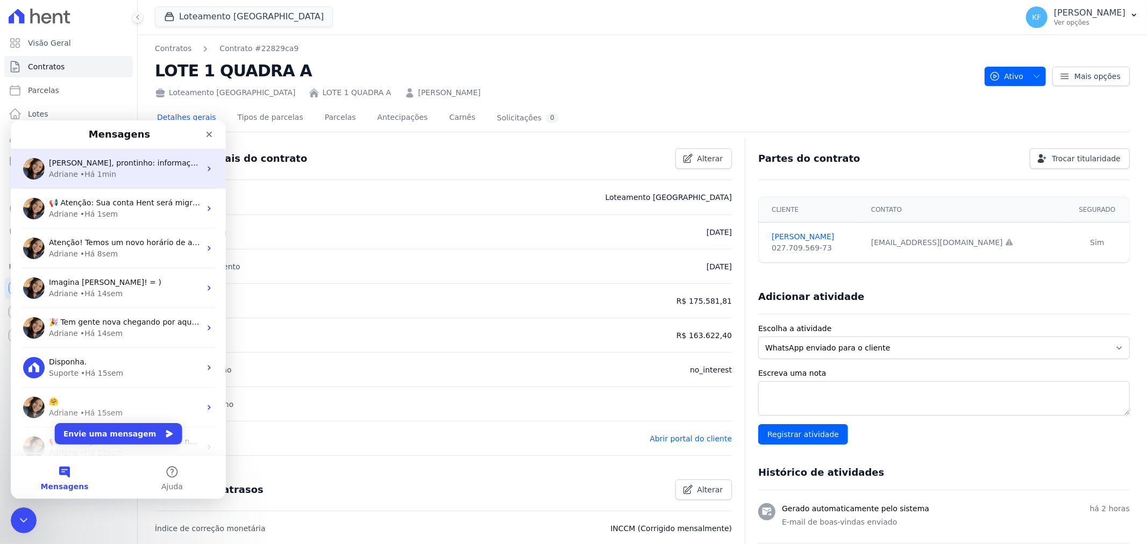
click at [116, 169] on div "Adriane • Há 1min" at bounding box center [125, 173] width 152 height 11
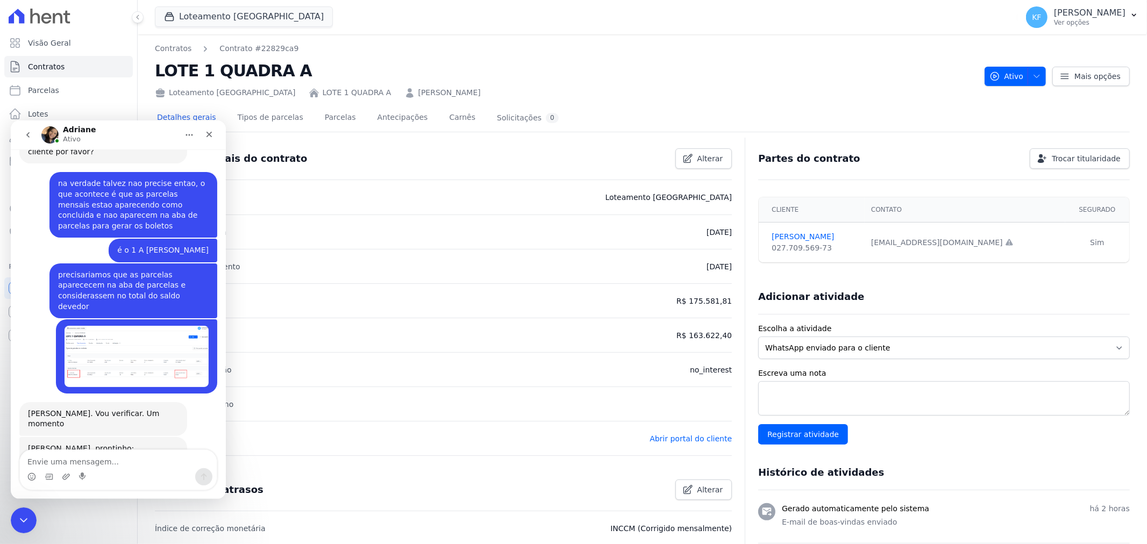
scroll to position [253, 0]
click at [85, 471] on div "Messenger da Intercom" at bounding box center [83, 476] width 9 height 17
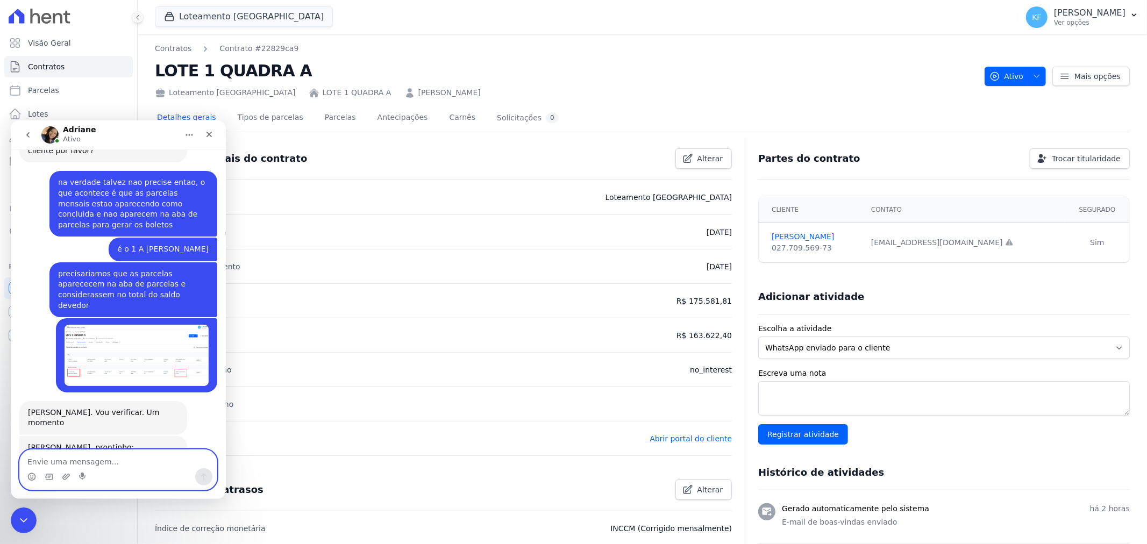
click at [84, 466] on textarea "Envie uma mensagem..." at bounding box center [118, 459] width 197 height 18
type textarea "Fechou, obrigada"
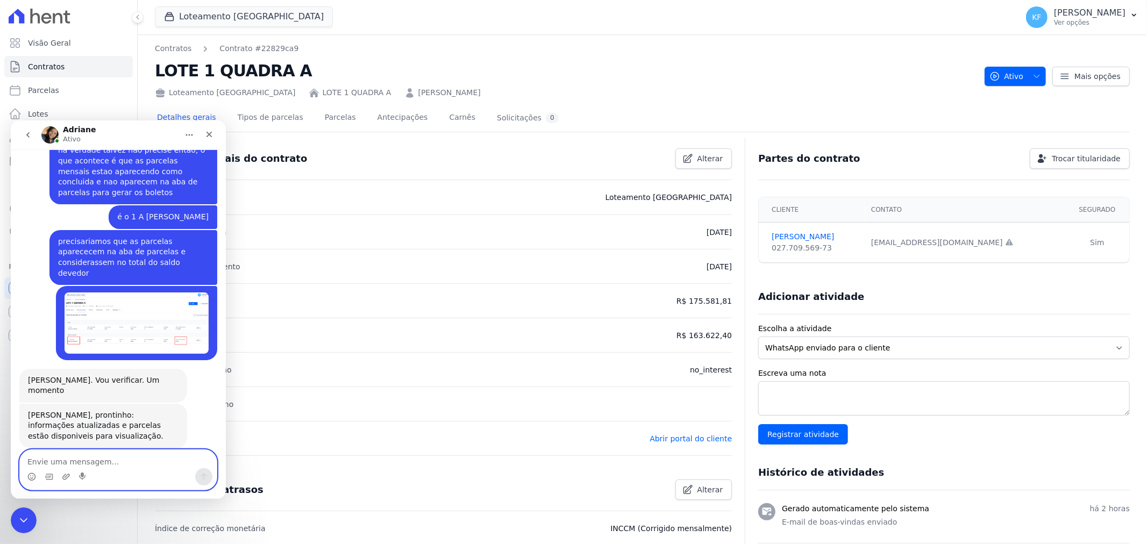
scroll to position [284, 0]
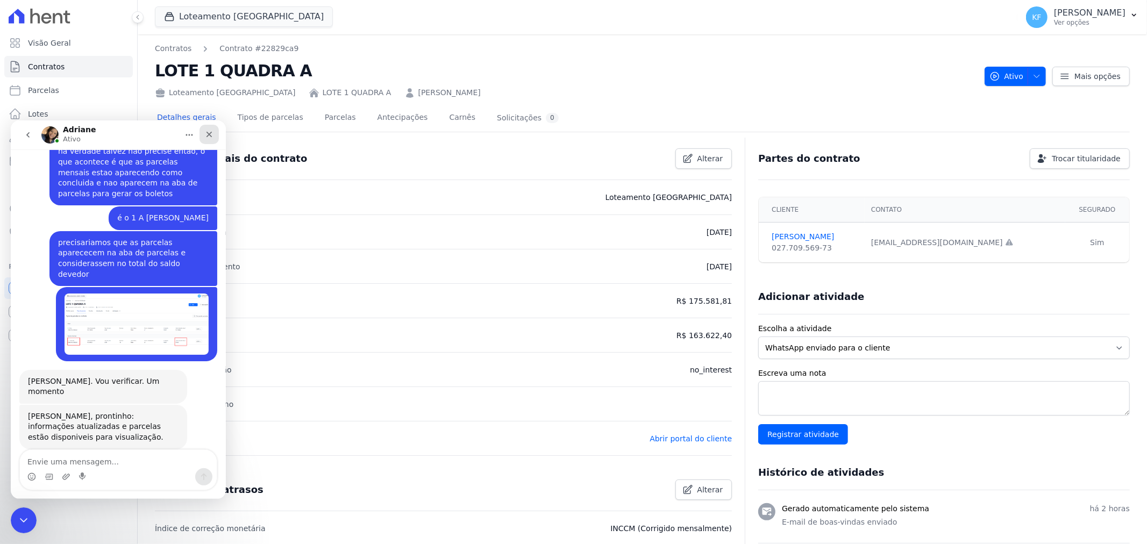
click at [206, 137] on icon "Fechar" at bounding box center [209, 134] width 9 height 9
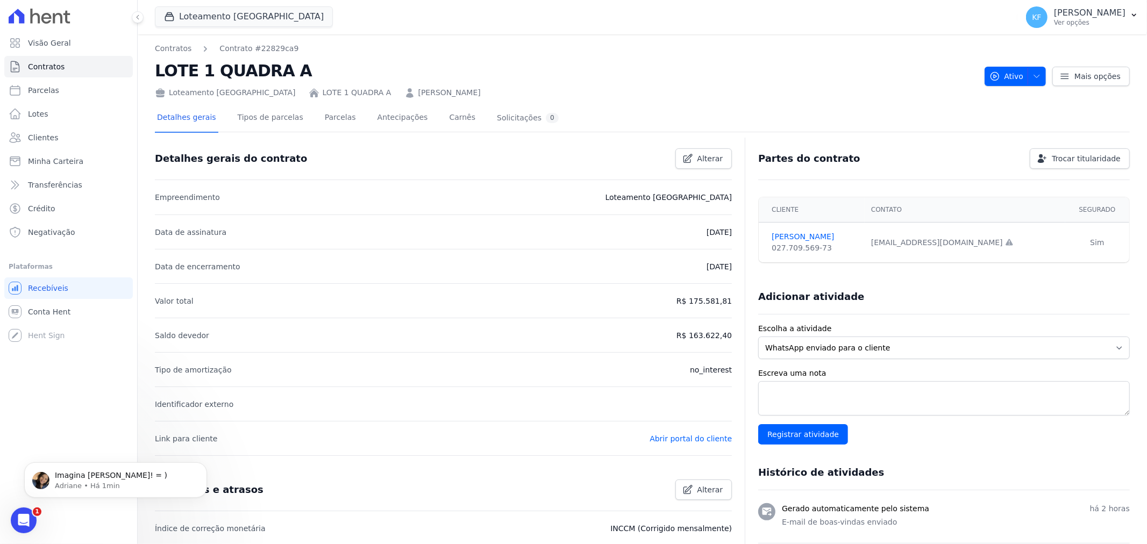
scroll to position [316, 0]
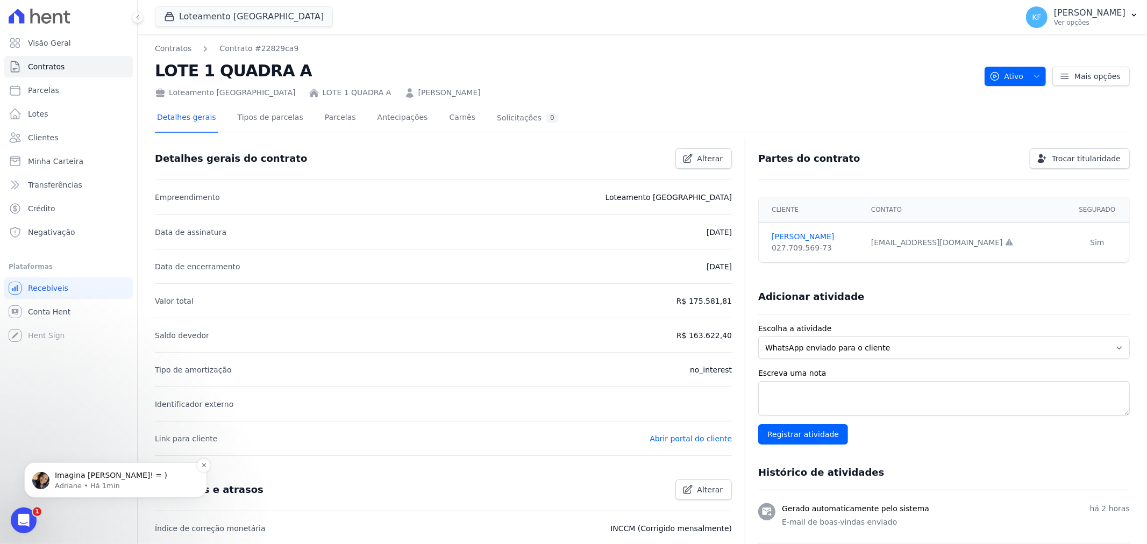
click at [90, 478] on p "Imagina [PERSON_NAME]! = )" at bounding box center [124, 475] width 139 height 11
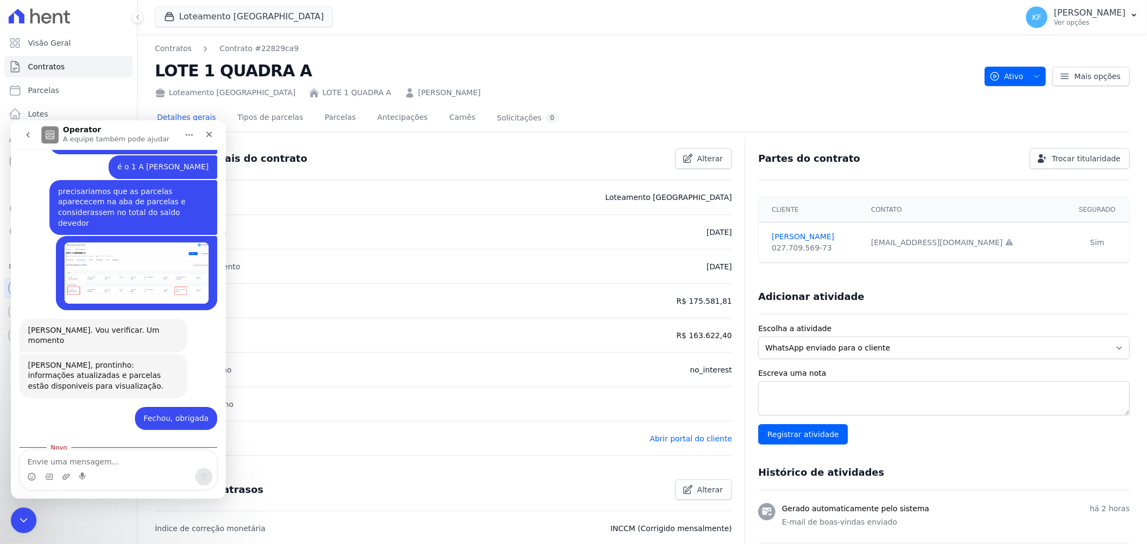
scroll to position [334, 0]
drag, startPoint x: 212, startPoint y: 139, endPoint x: 274, endPoint y: 325, distance: 196.1
click at [212, 139] on div "Fechar" at bounding box center [209, 133] width 19 height 19
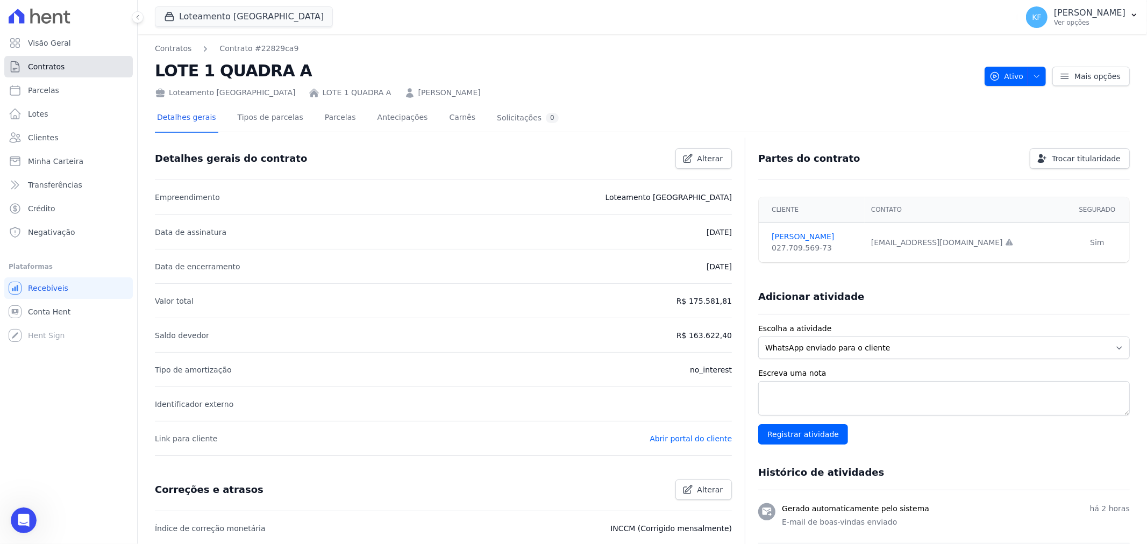
click at [53, 73] on link "Contratos" at bounding box center [68, 67] width 129 height 22
